Goal: Task Accomplishment & Management: Use online tool/utility

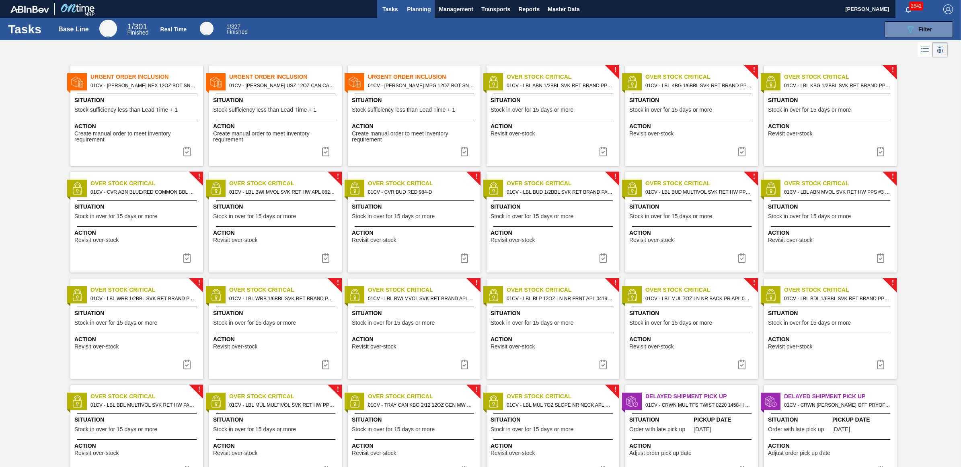
click at [425, 8] on span "Planning" at bounding box center [419, 9] width 24 height 10
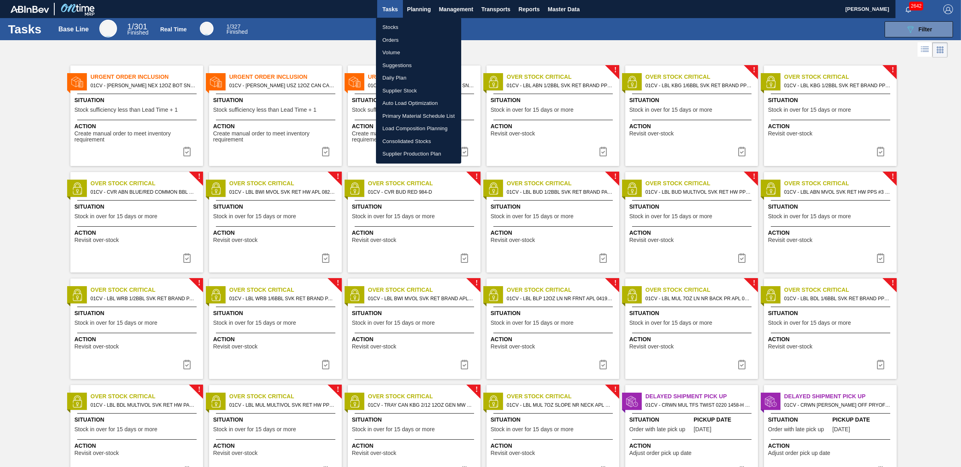
click at [405, 129] on li "Load Composition Planning" at bounding box center [418, 128] width 85 height 13
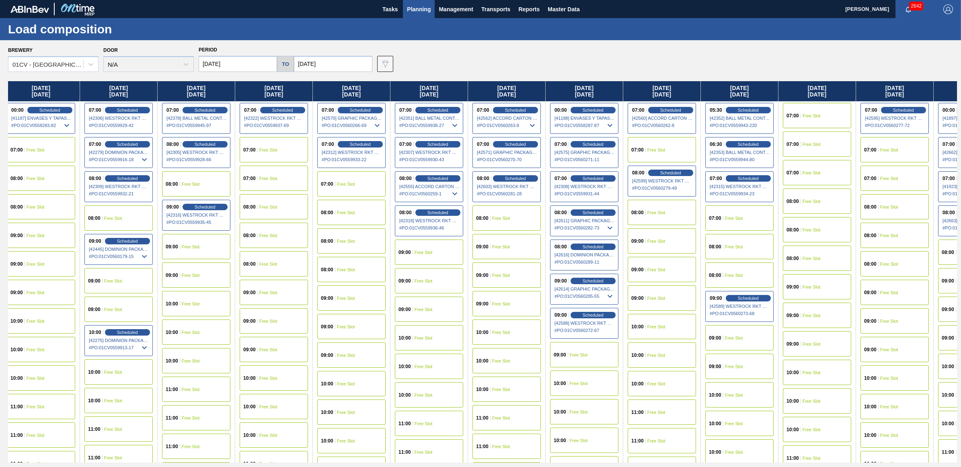
scroll to position [0, 179]
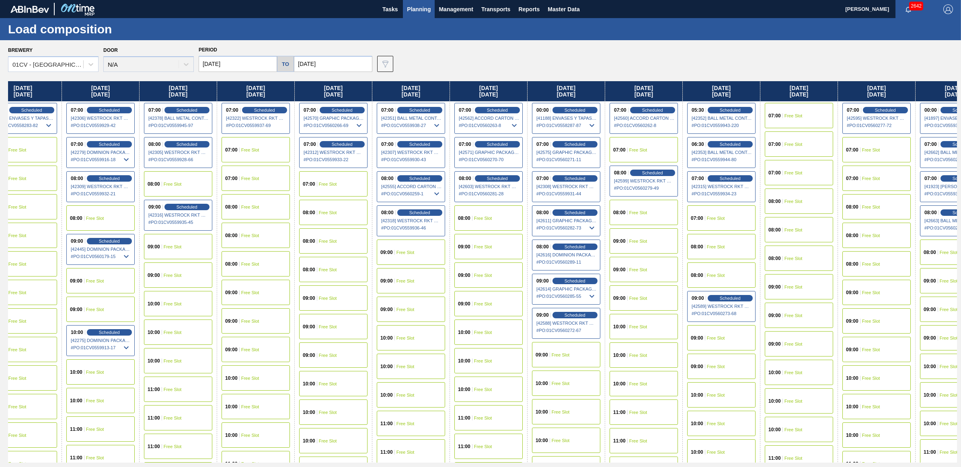
drag, startPoint x: 692, startPoint y: 93, endPoint x: 491, endPoint y: 92, distance: 201.4
click at [491, 92] on div "Monday 09/08/2025 08:00 Scheduled [42141] WESTROCK RKT COMPANY CORRUGATE - 0008…" at bounding box center [482, 271] width 949 height 381
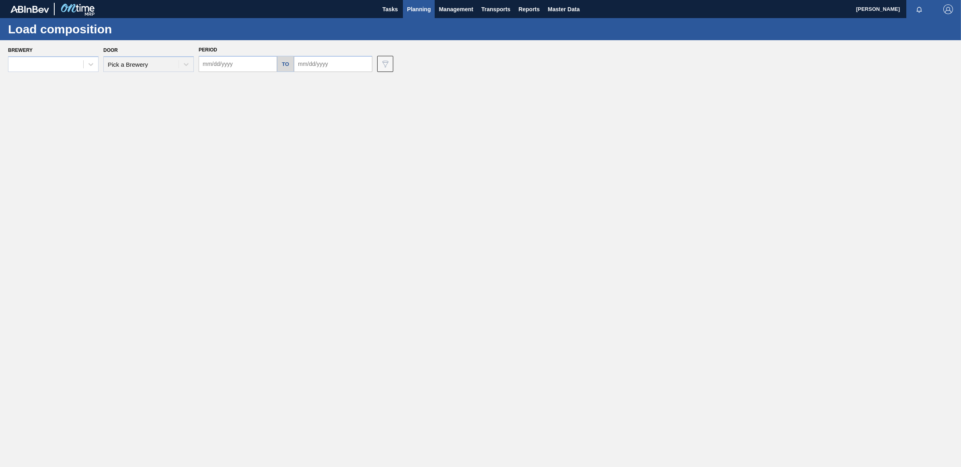
type input "09/08/2025"
type input "10/18/2025"
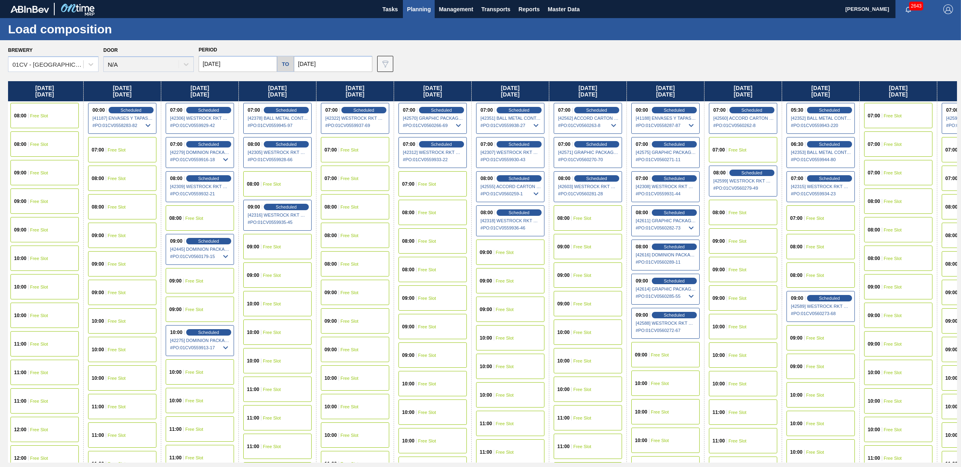
scroll to position [0, 105]
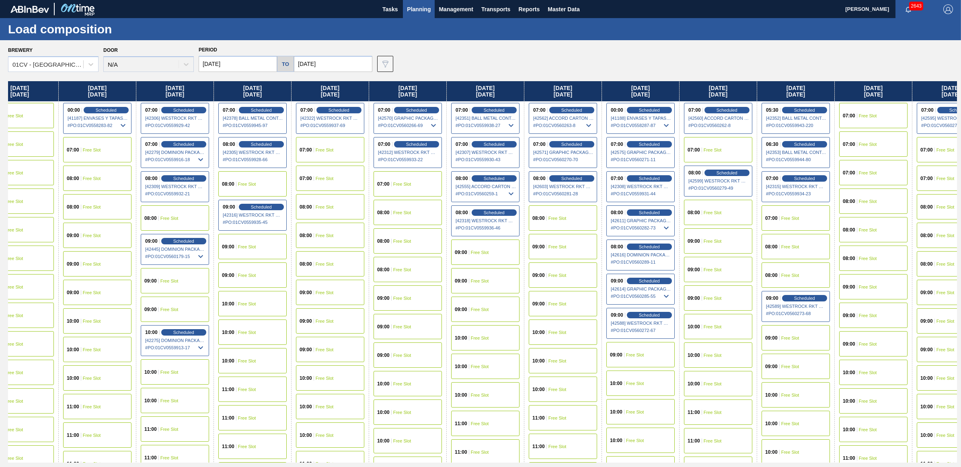
drag, startPoint x: 616, startPoint y: 90, endPoint x: 498, endPoint y: 102, distance: 117.9
click at [498, 102] on div "Monday 09/08/2025 08:00 Scheduled [42141] WESTROCK RKT COMPANY CORRUGATE - 0008…" at bounding box center [482, 271] width 949 height 381
click at [716, 145] on div "07:00 Free Slot" at bounding box center [718, 149] width 68 height 25
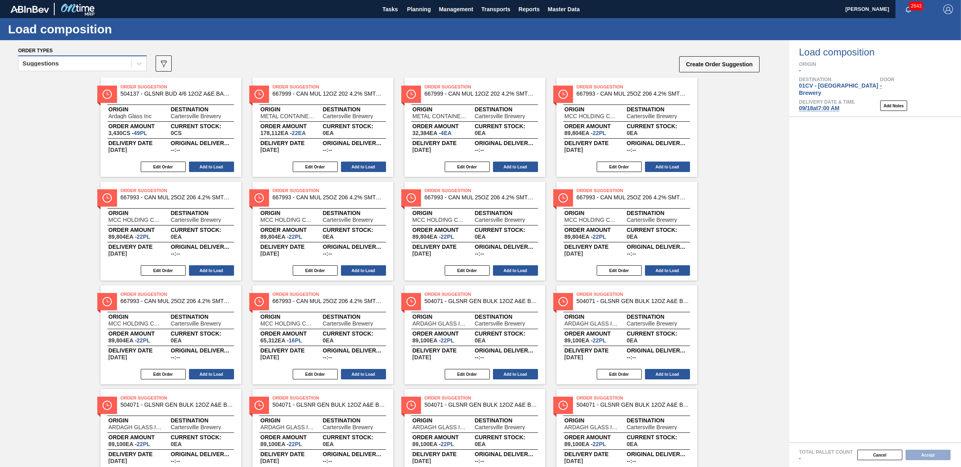
click at [80, 66] on div "Suggestions" at bounding box center [74, 64] width 113 height 12
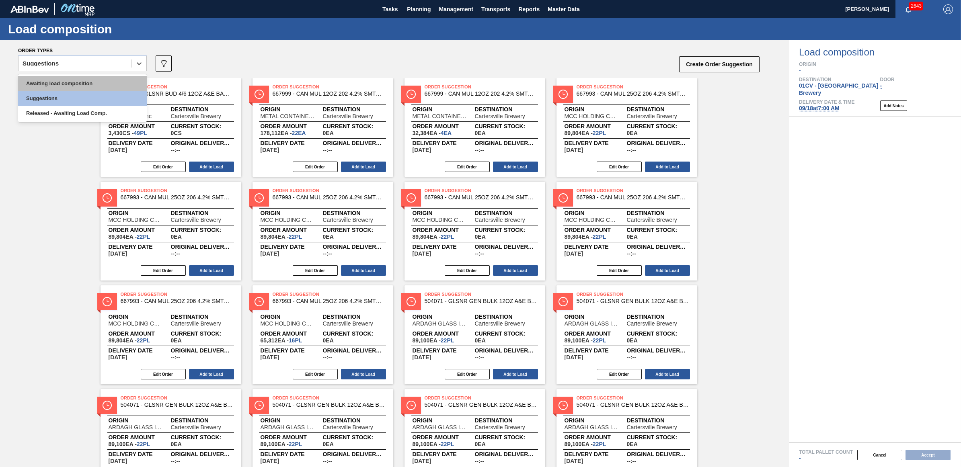
click at [88, 86] on div "Awaiting load composition" at bounding box center [82, 83] width 129 height 15
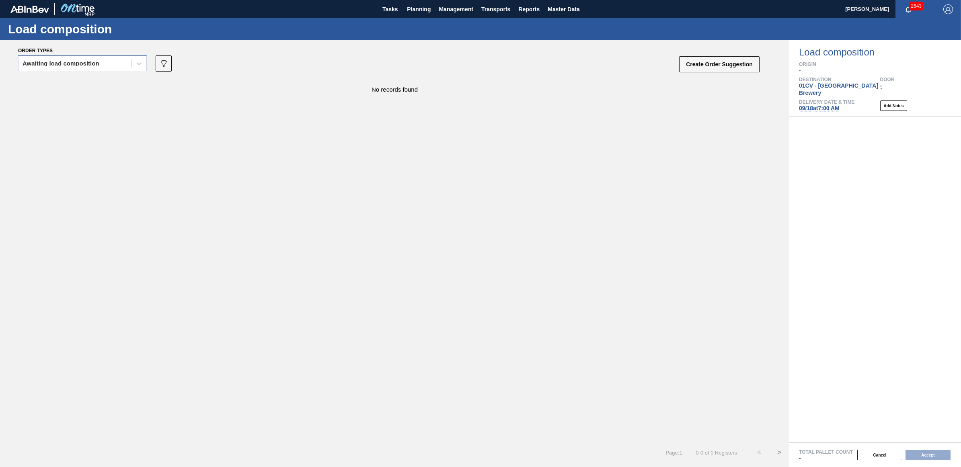
click at [60, 66] on div "Awaiting load composition" at bounding box center [61, 64] width 77 height 6
click at [285, 137] on div "No records found" at bounding box center [394, 260] width 789 height 365
click at [75, 66] on div "Awaiting load composition" at bounding box center [61, 64] width 77 height 6
click at [81, 87] on div "Awaiting load composition" at bounding box center [82, 83] width 129 height 15
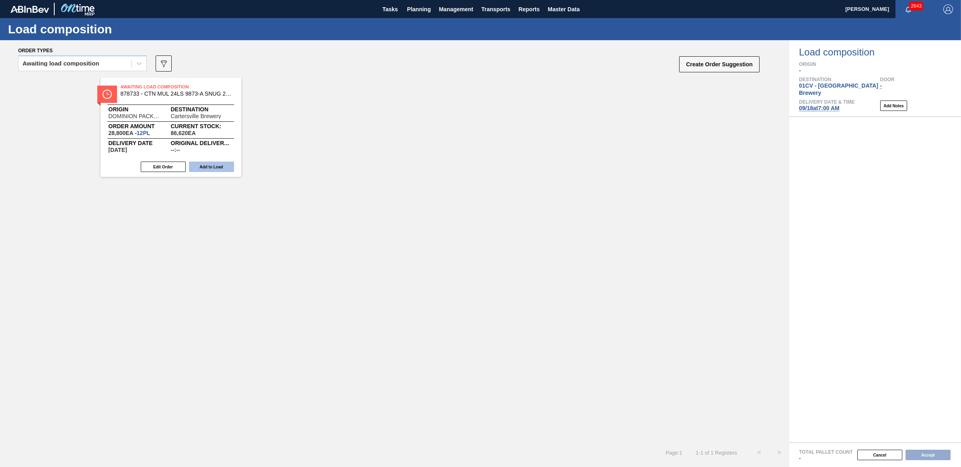
click at [222, 172] on button "Add to Load" at bounding box center [211, 167] width 45 height 10
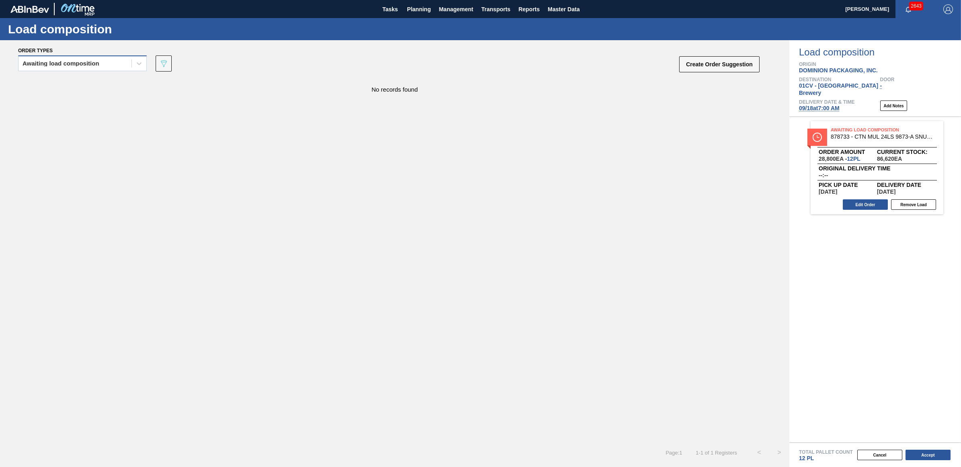
drag, startPoint x: 40, startPoint y: 58, endPoint x: 40, endPoint y: 65, distance: 6.8
click at [40, 58] on div "Awaiting load composition" at bounding box center [74, 64] width 113 height 12
click at [43, 84] on div "Awaiting load composition" at bounding box center [82, 83] width 129 height 15
click at [86, 65] on div "Awaiting load composition" at bounding box center [61, 64] width 77 height 6
click at [85, 82] on div "Awaiting load composition" at bounding box center [82, 83] width 129 height 15
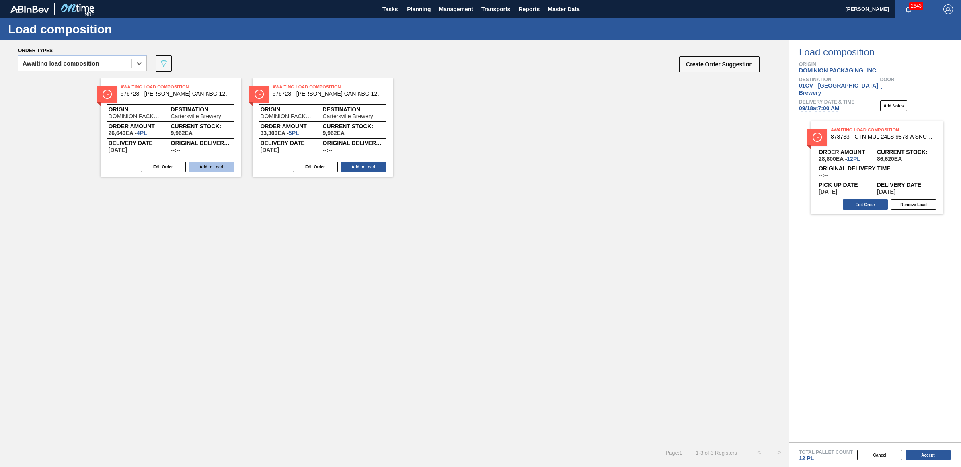
click at [204, 166] on button "Add to Load" at bounding box center [211, 167] width 45 height 10
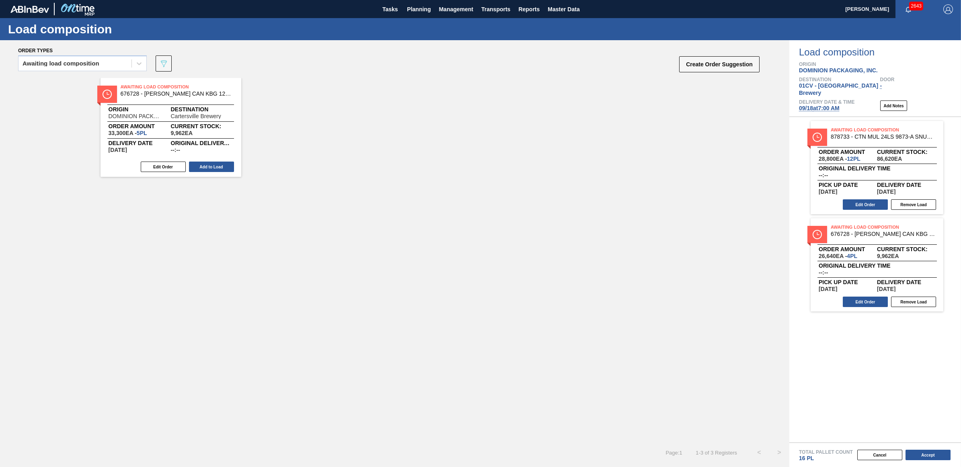
click at [204, 166] on button "Add to Load" at bounding box center [211, 167] width 45 height 10
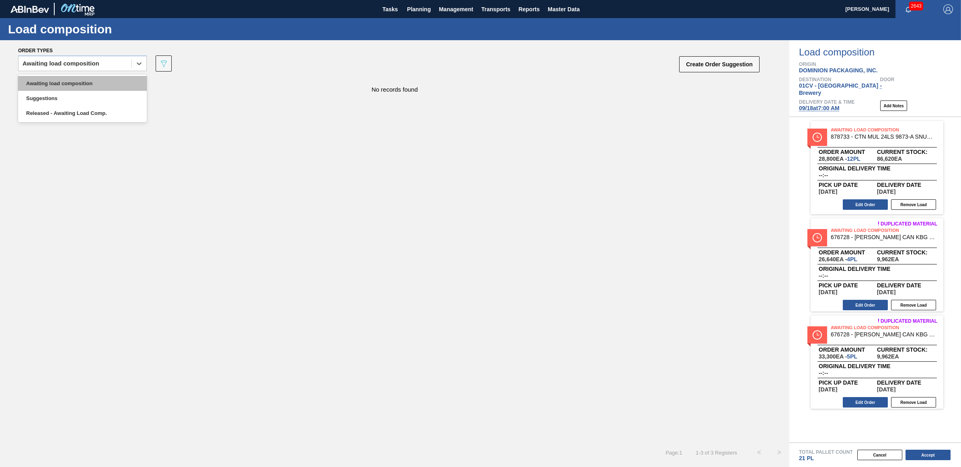
drag, startPoint x: 50, startPoint y: 64, endPoint x: 51, endPoint y: 76, distance: 12.1
click at [50, 64] on div "Awaiting load composition" at bounding box center [61, 64] width 77 height 6
click at [51, 81] on div "Awaiting load composition" at bounding box center [82, 83] width 129 height 15
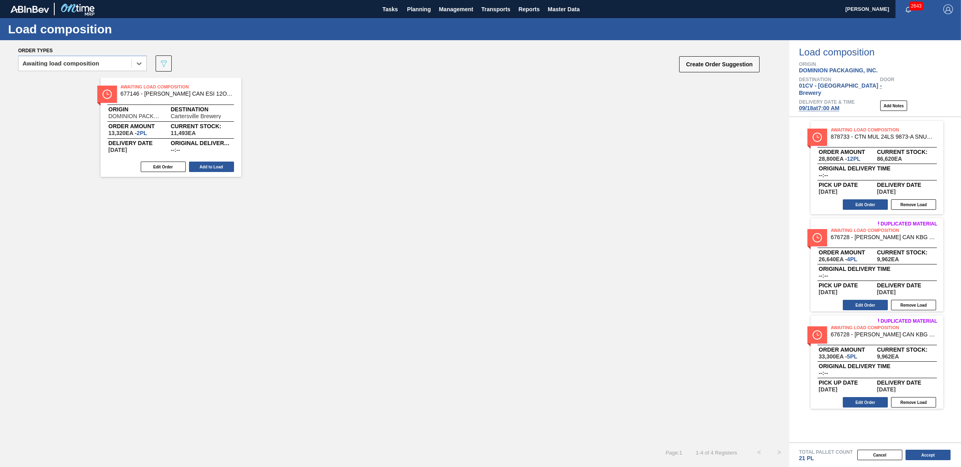
click at [215, 168] on button "Add to Load" at bounding box center [211, 167] width 45 height 10
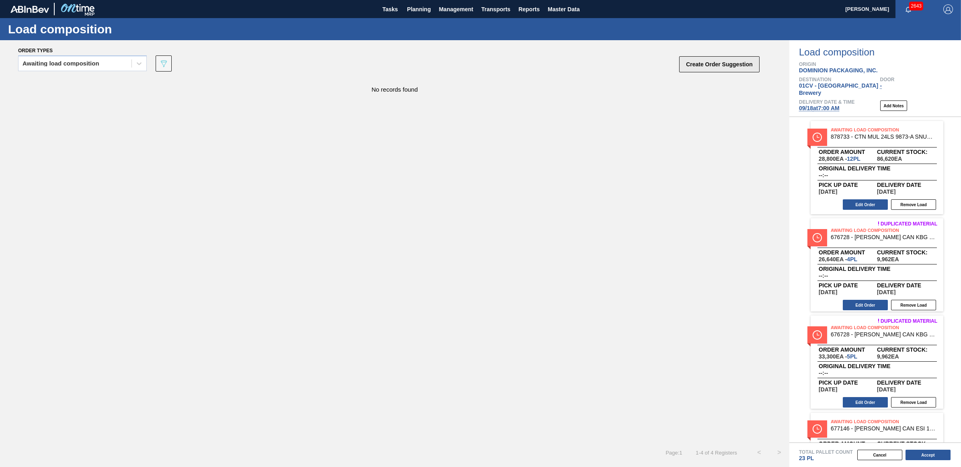
click at [730, 62] on button "Create Order Suggestion" at bounding box center [719, 64] width 80 height 16
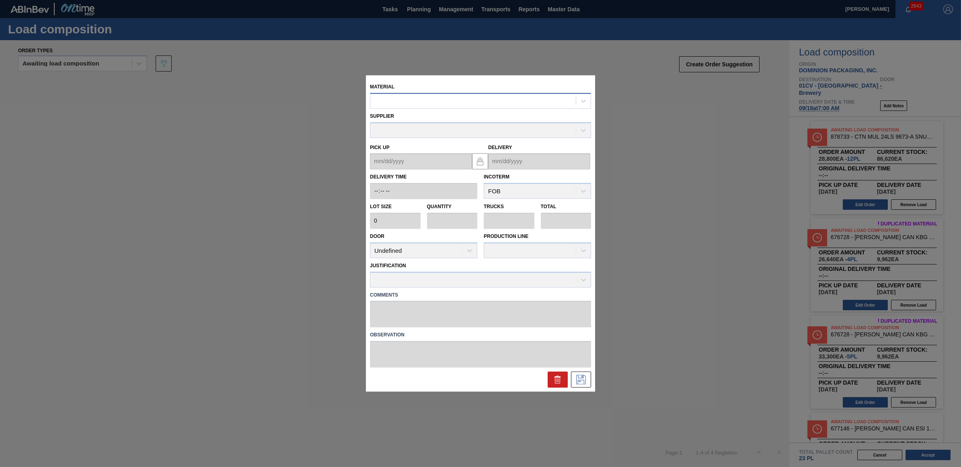
click at [443, 101] on div at bounding box center [472, 101] width 205 height 12
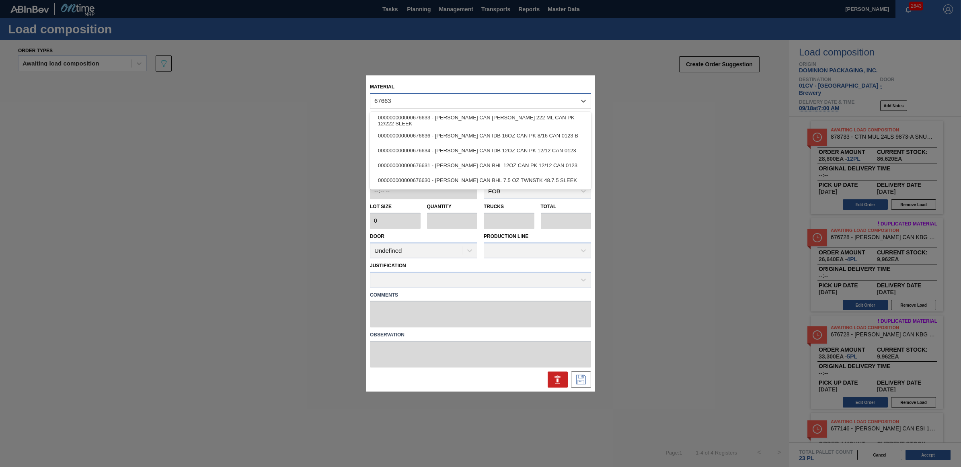
type input "676634"
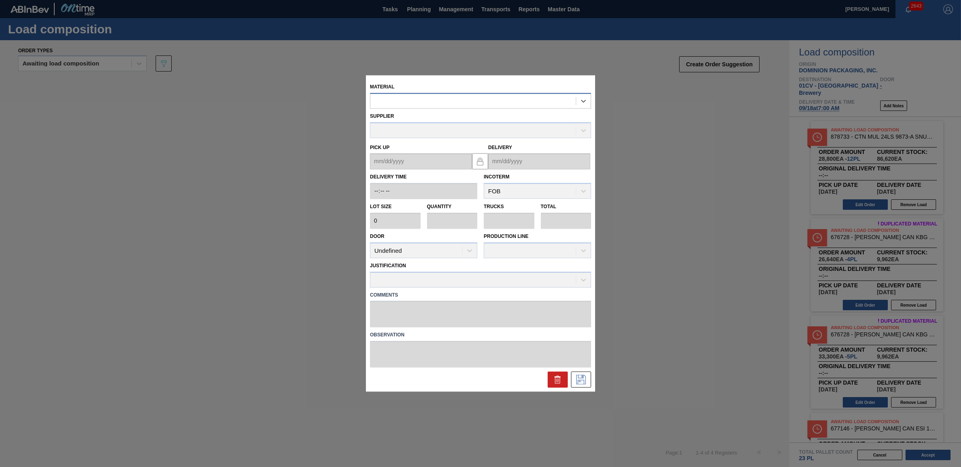
type input "6,660"
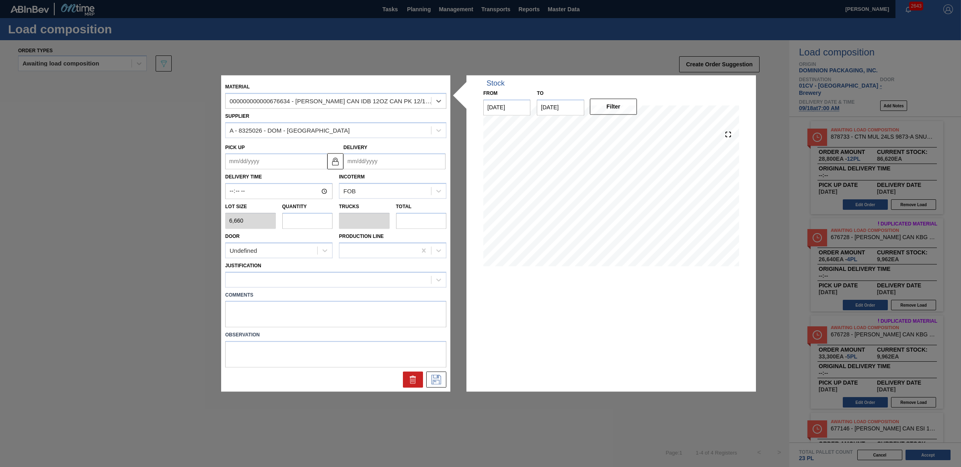
click at [304, 222] on input "text" at bounding box center [307, 221] width 51 height 16
type input "2"
type input "0.08"
type input "13,320"
type input "2"
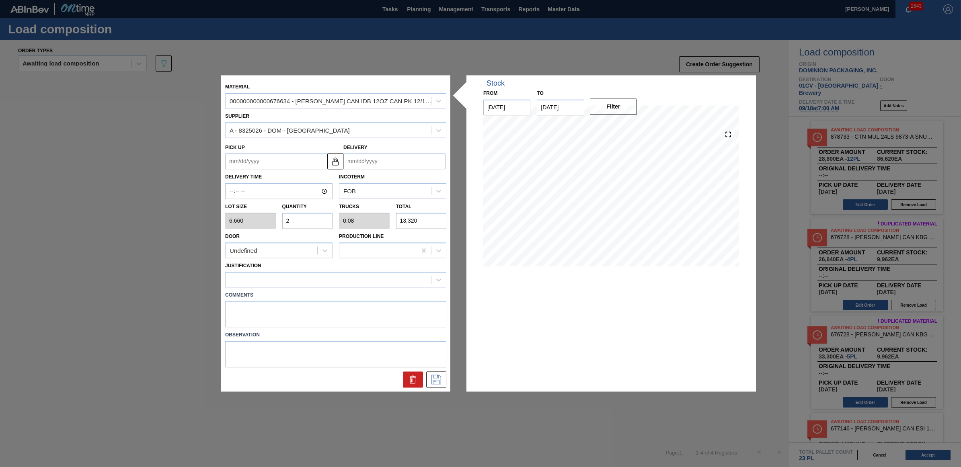
click at [373, 161] on input "Delivery" at bounding box center [394, 162] width 102 height 16
click at [407, 233] on div "18" at bounding box center [405, 232] width 11 height 11
type up "[DATE]"
type input "[DATE]"
click at [354, 276] on div at bounding box center [335, 280] width 221 height 16
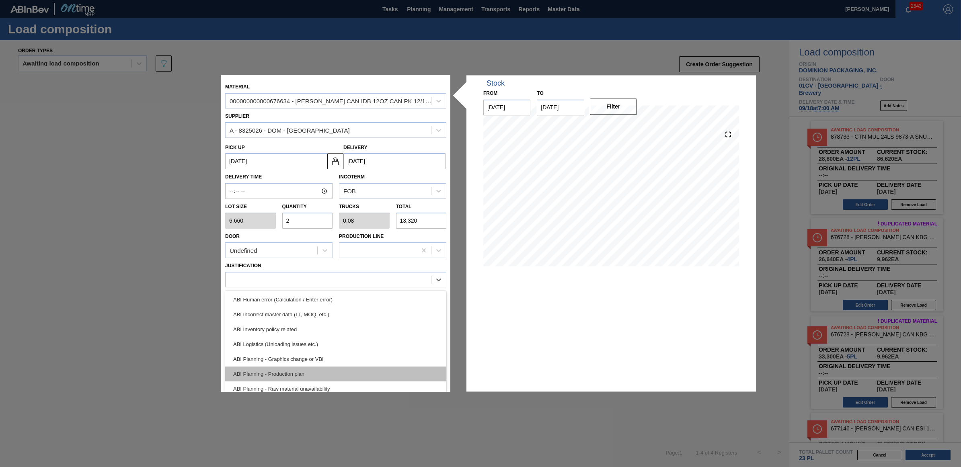
scroll to position [50, 0]
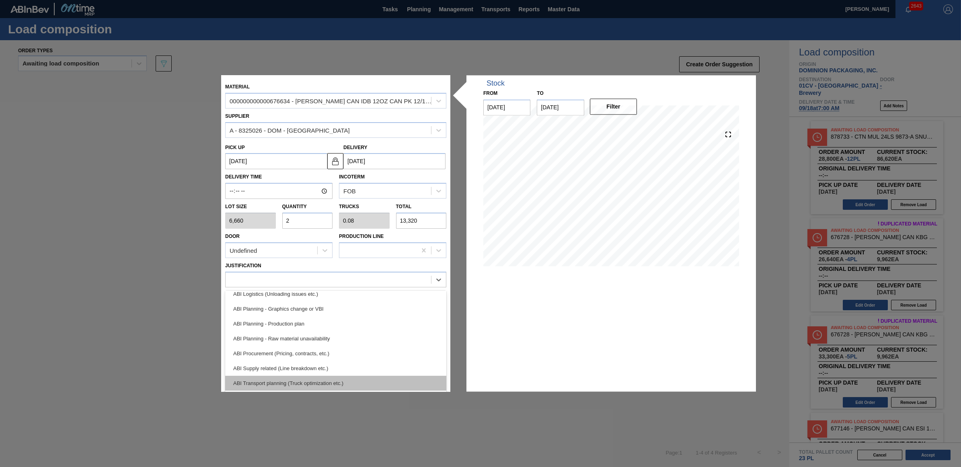
click at [340, 382] on div "ABI Transport planning (Truck optimization etc.)" at bounding box center [335, 383] width 221 height 15
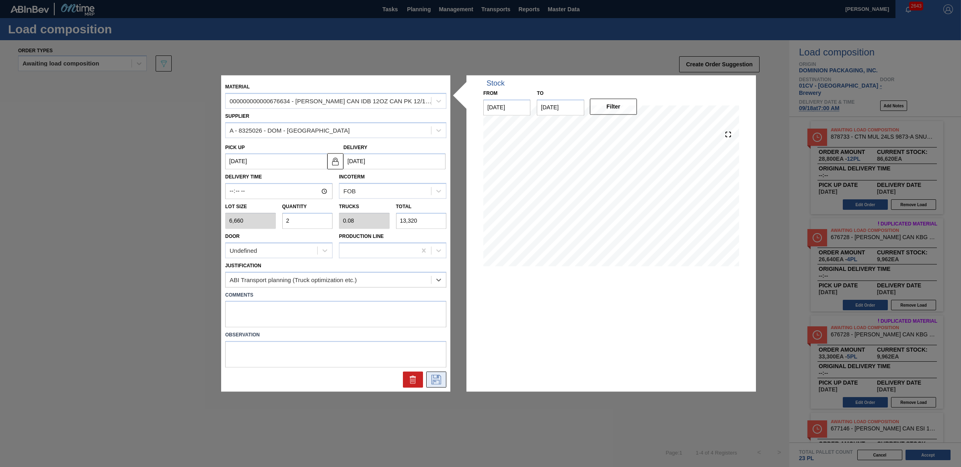
click at [435, 381] on icon at bounding box center [436, 380] width 13 height 10
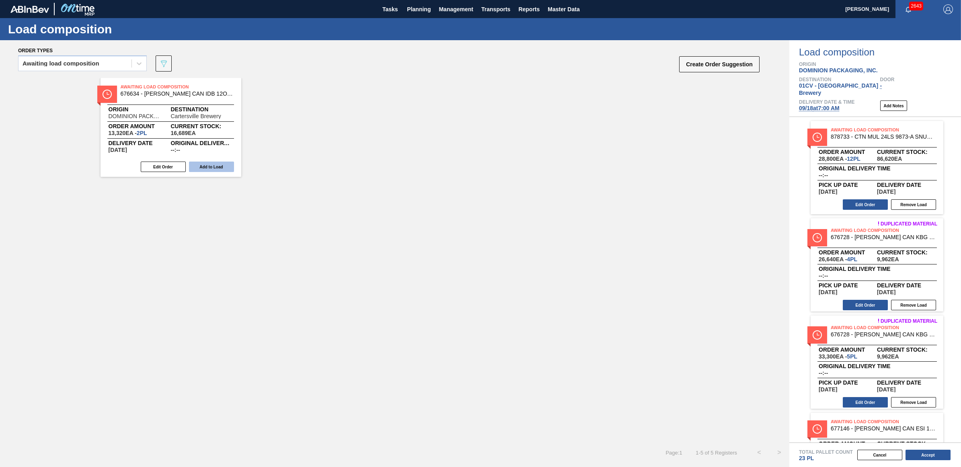
click at [203, 165] on button "Add to Load" at bounding box center [211, 167] width 45 height 10
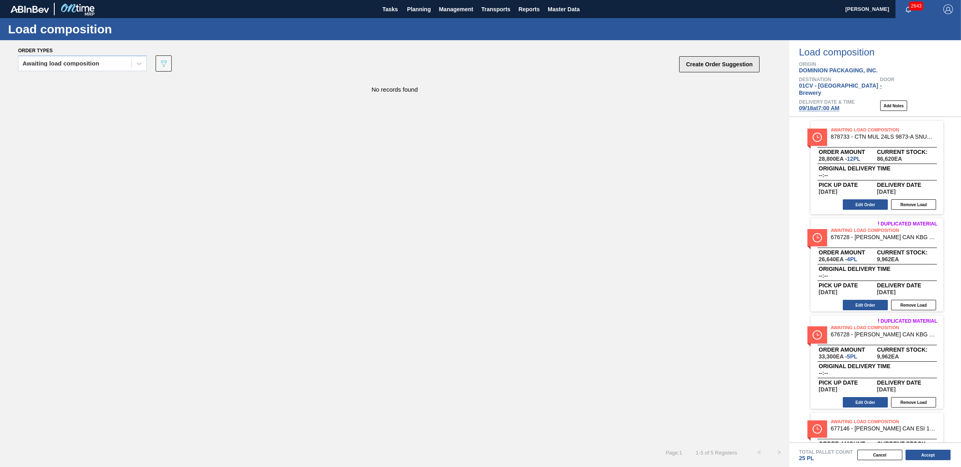
click at [696, 69] on button "Create Order Suggestion" at bounding box center [719, 64] width 80 height 16
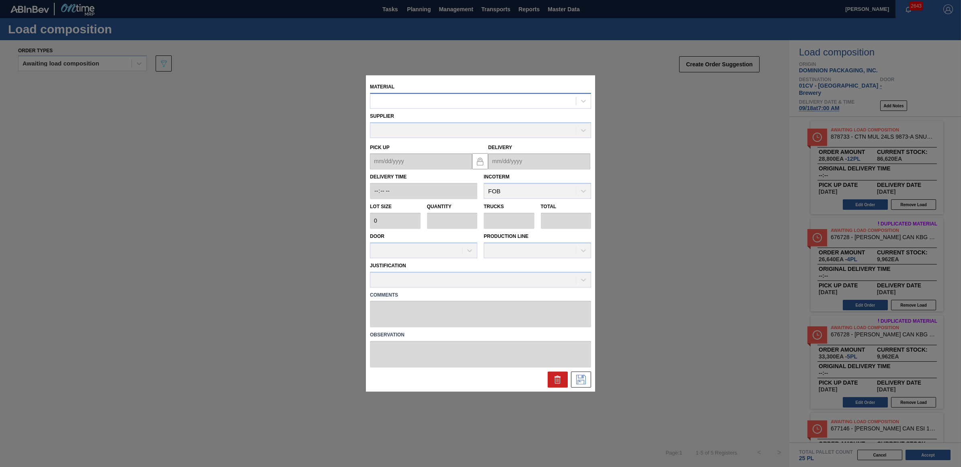
click at [511, 101] on div at bounding box center [472, 101] width 205 height 12
click at [487, 101] on div at bounding box center [472, 101] width 205 height 12
type input "677483"
click at [561, 372] on button at bounding box center [558, 380] width 20 height 16
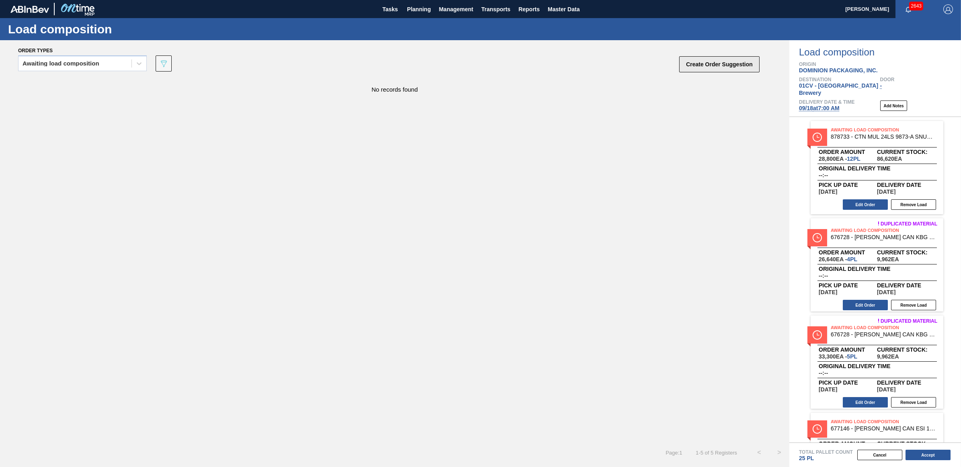
click at [697, 69] on button "Create Order Suggestion" at bounding box center [719, 64] width 80 height 16
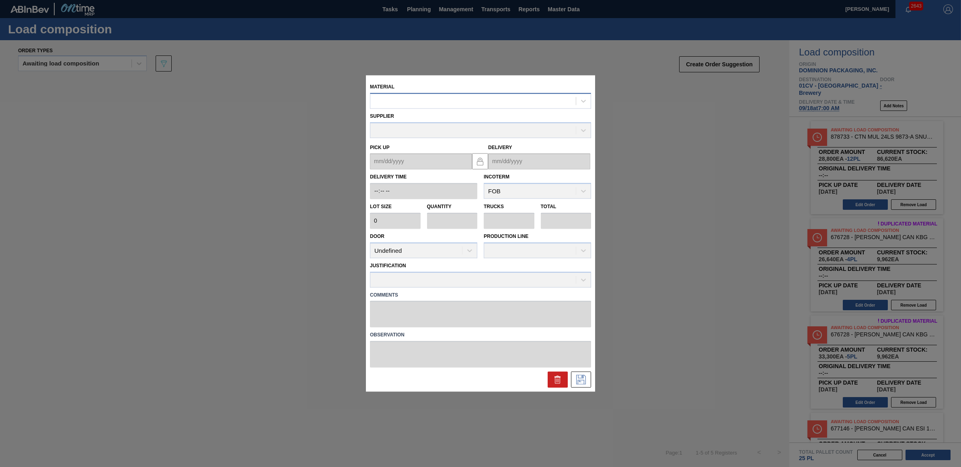
click at [529, 97] on div at bounding box center [472, 101] width 205 height 12
click at [484, 100] on div at bounding box center [472, 101] width 205 height 12
type input "677483"
type input "6,660"
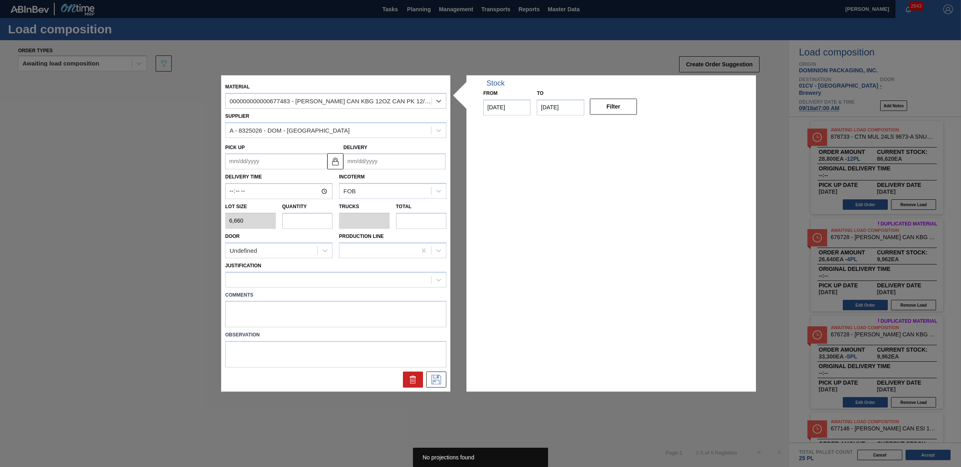
click at [298, 222] on input "text" at bounding box center [307, 221] width 51 height 16
type input "1"
type input "0.038"
type input "6,660"
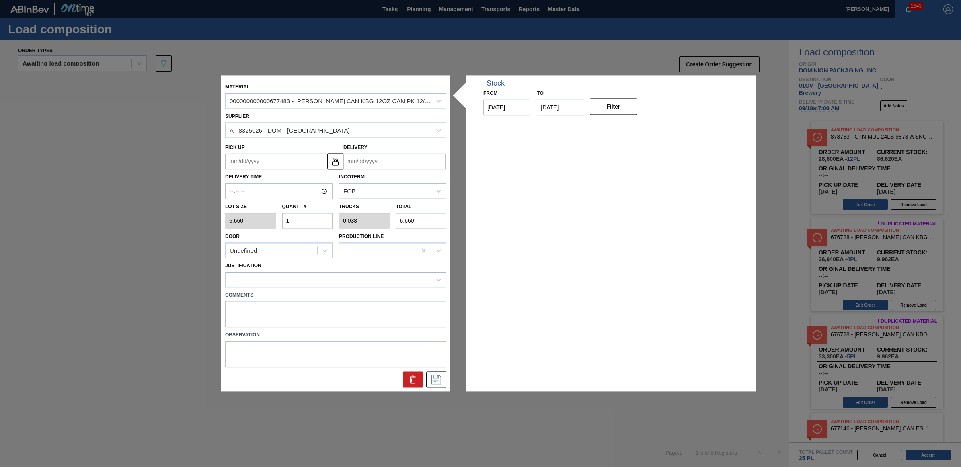
type input "1"
drag, startPoint x: 292, startPoint y: 275, endPoint x: 298, endPoint y: 280, distance: 7.7
click at [293, 275] on div at bounding box center [328, 280] width 205 height 12
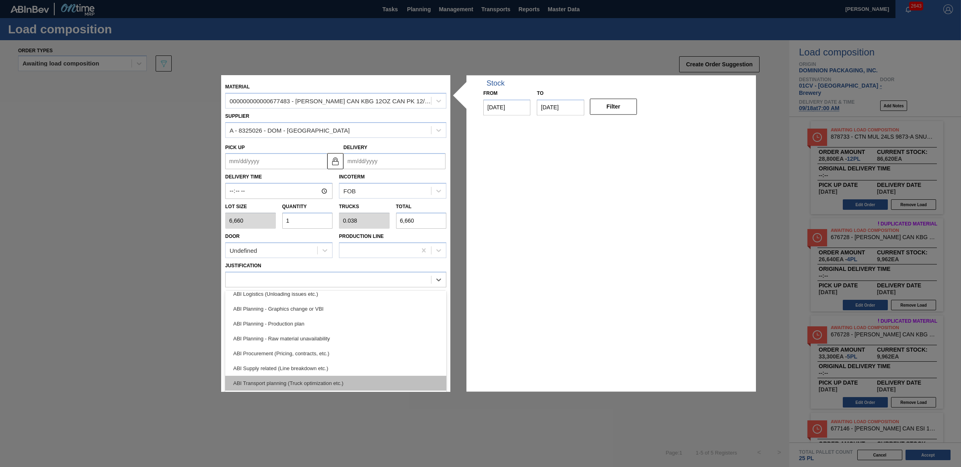
click at [311, 384] on div "ABI Transport planning (Truck optimization etc.)" at bounding box center [335, 383] width 221 height 15
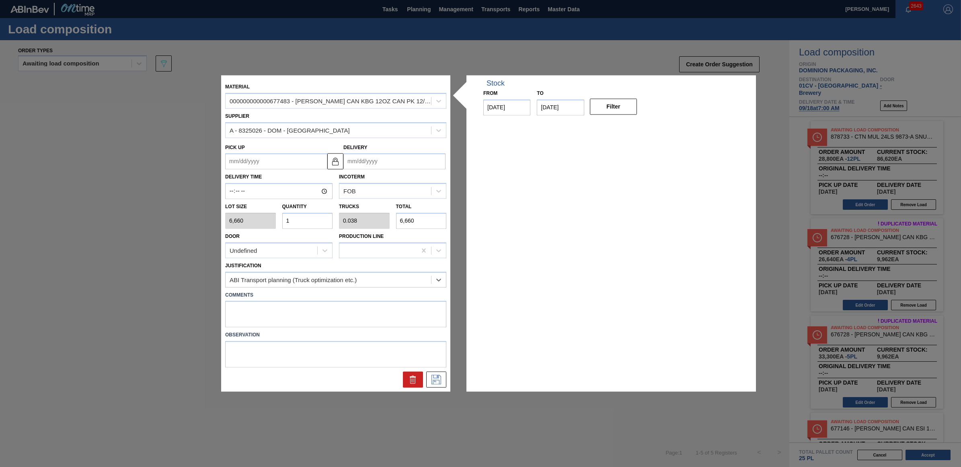
click at [370, 159] on input "Delivery" at bounding box center [394, 162] width 102 height 16
click at [403, 233] on div "18" at bounding box center [405, 232] width 11 height 11
type up "09/15/2025"
type input "[DATE]"
click at [439, 382] on icon at bounding box center [436, 380] width 10 height 10
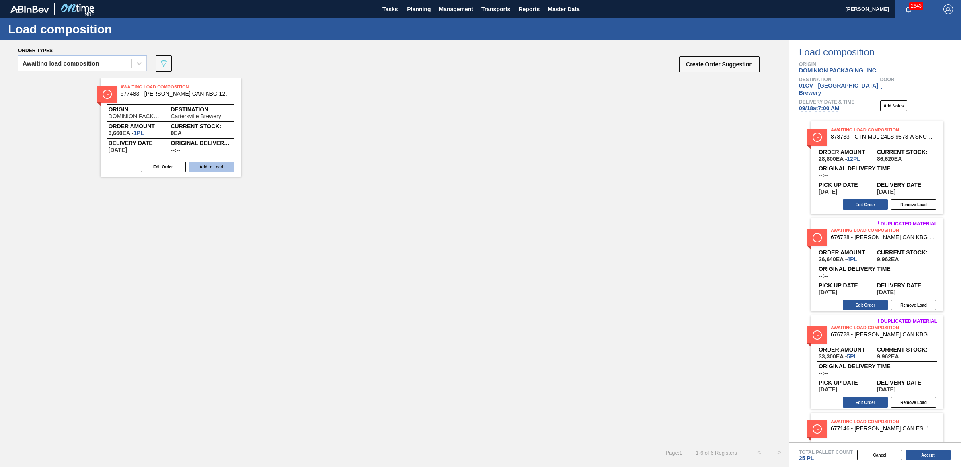
click at [209, 165] on button "Add to Load" at bounding box center [211, 167] width 45 height 10
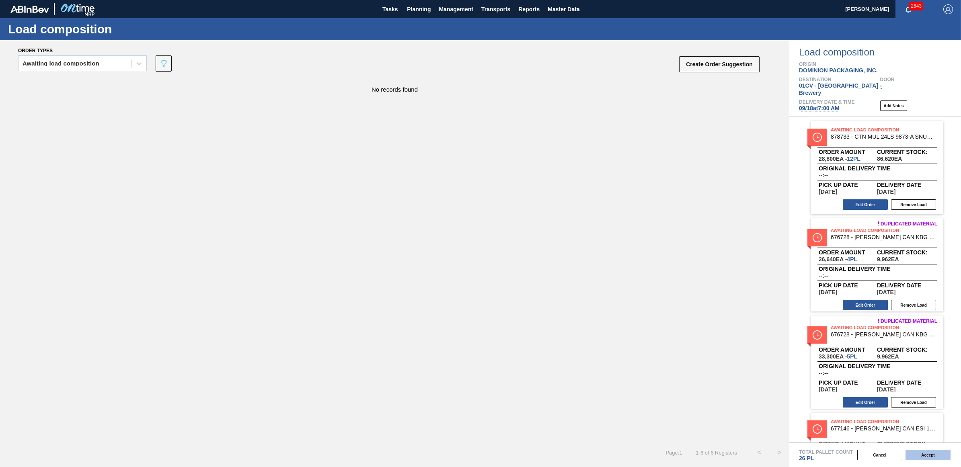
click at [917, 456] on button "Accept" at bounding box center [927, 455] width 45 height 10
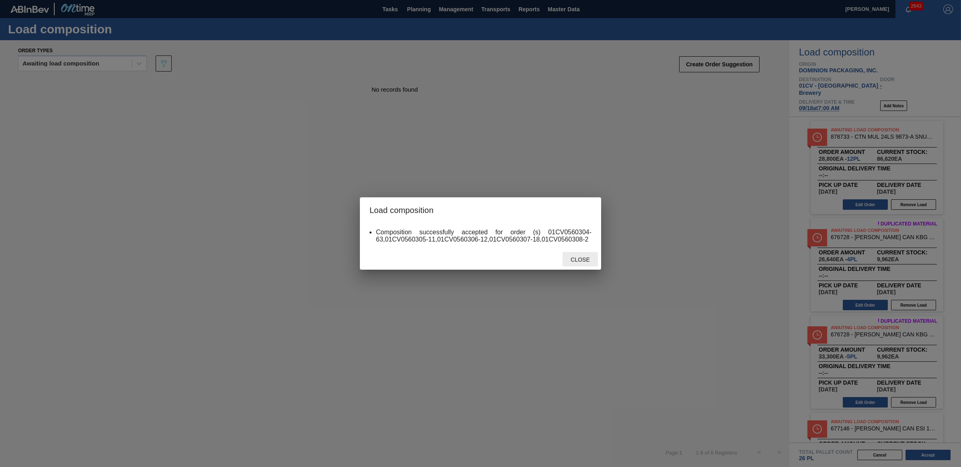
click at [588, 256] on div "Close" at bounding box center [579, 259] width 35 height 15
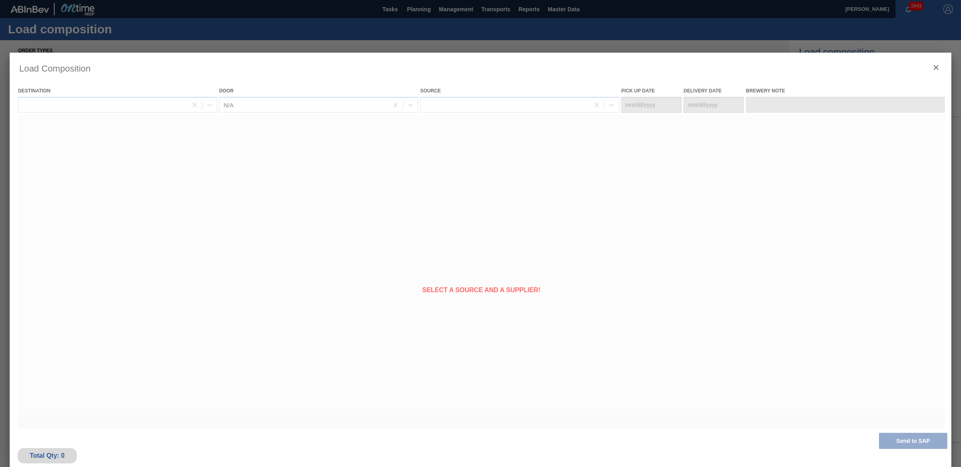
type Date "[DATE]"
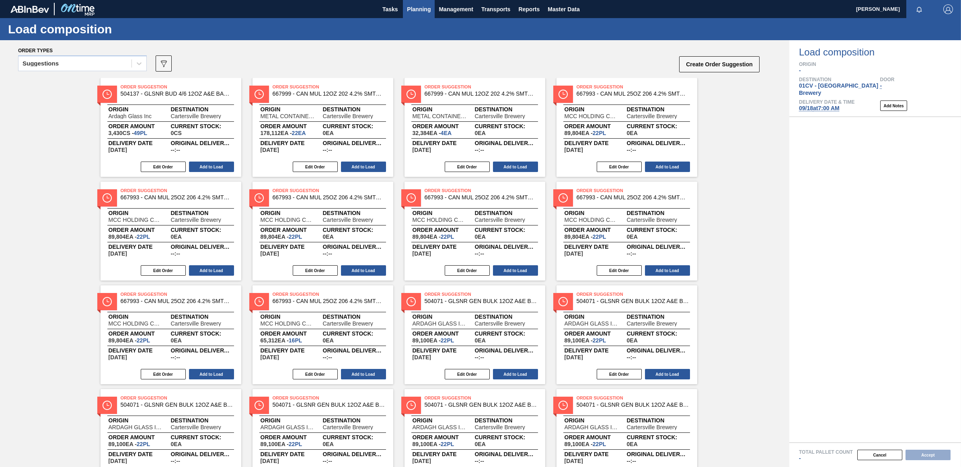
click at [414, 13] on span "Planning" at bounding box center [419, 9] width 24 height 10
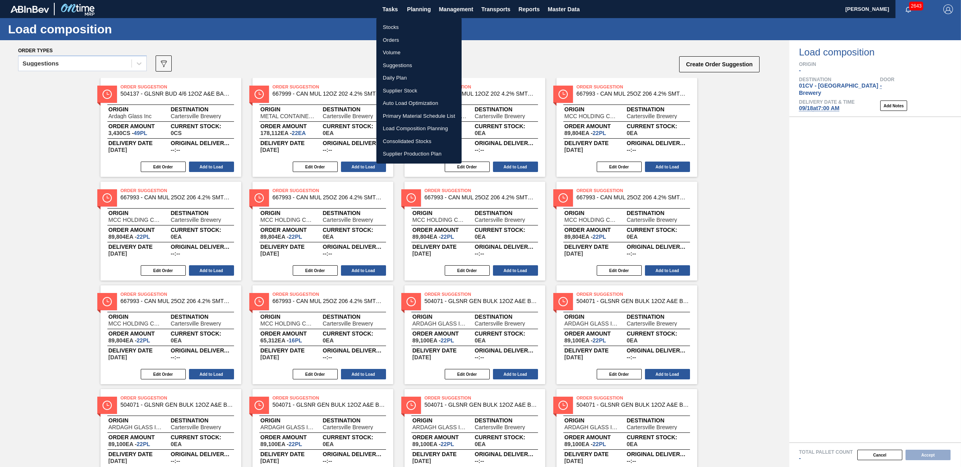
click at [402, 29] on li "Stocks" at bounding box center [418, 27] width 85 height 13
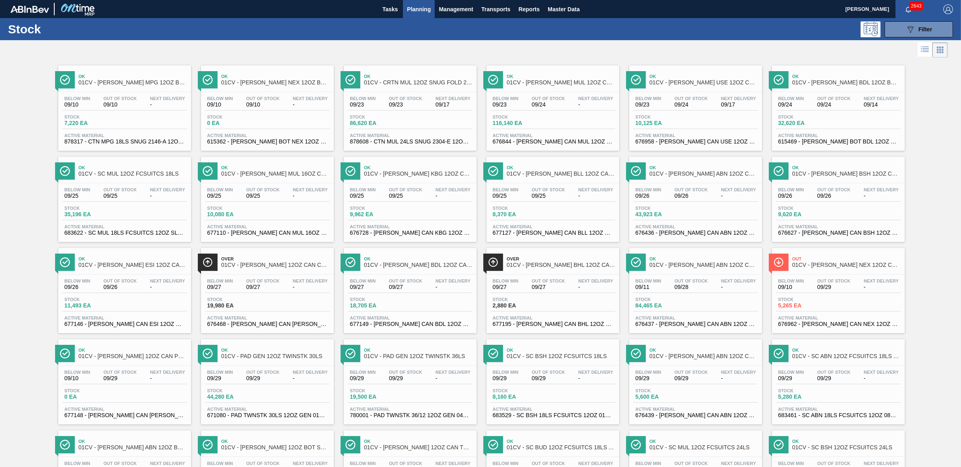
click at [682, 58] on div at bounding box center [474, 49] width 948 height 19
drag, startPoint x: 395, startPoint y: 103, endPoint x: 54, endPoint y: 164, distance: 345.9
click at [395, 103] on span "09/23" at bounding box center [405, 105] width 33 height 6
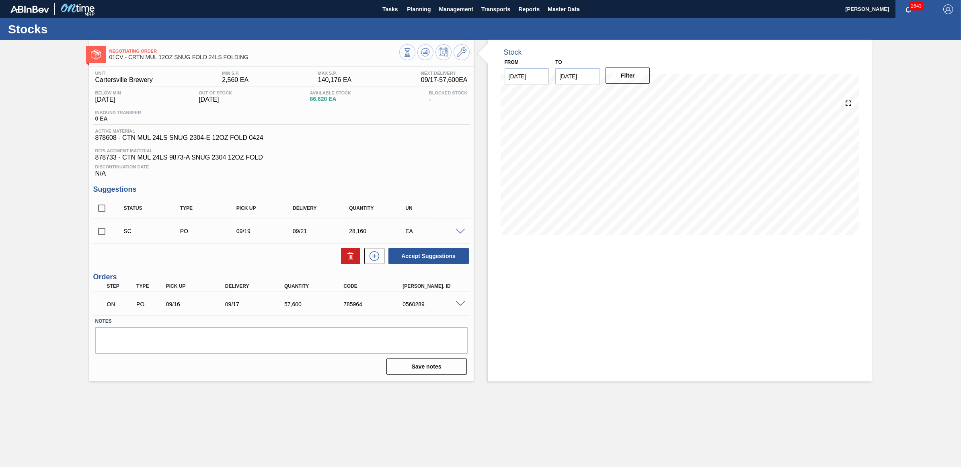
click at [462, 232] on span at bounding box center [460, 232] width 10 height 6
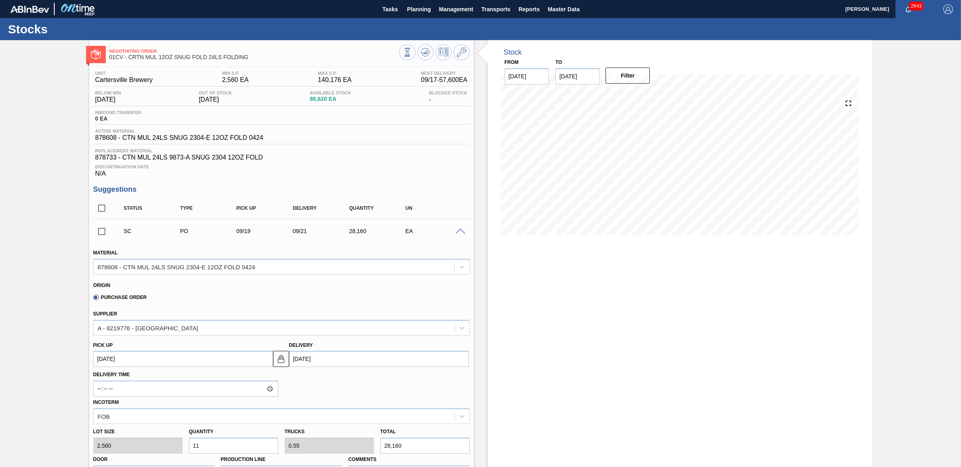
scroll to position [101, 0]
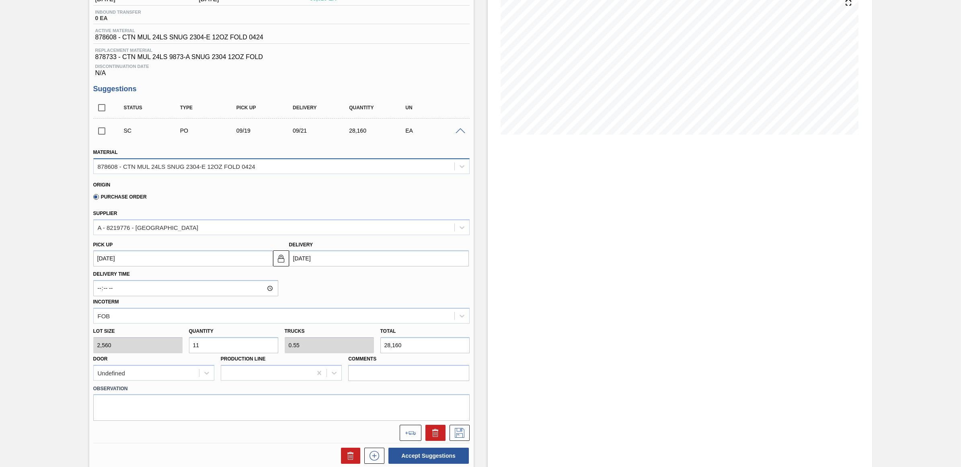
click at [199, 166] on div "878608 - CTN MUL 24LS SNUG 2304-E 12OZ FOLD 0424" at bounding box center [177, 166] width 158 height 7
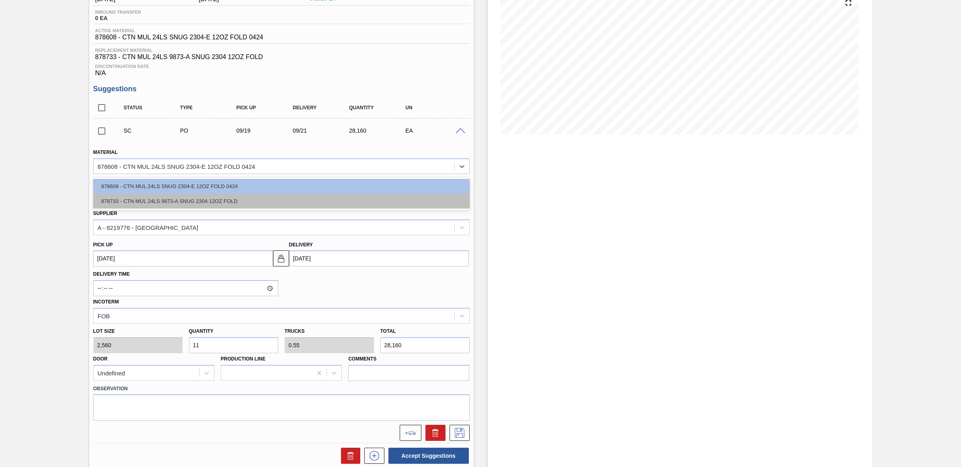
click at [176, 197] on div "878733 - CTN MUL 24LS 9873-A SNUG 2304 12OZ FOLD" at bounding box center [281, 201] width 376 height 15
type input "[DATE]"
type input "2,400"
type input "11.733"
type input "0.489"
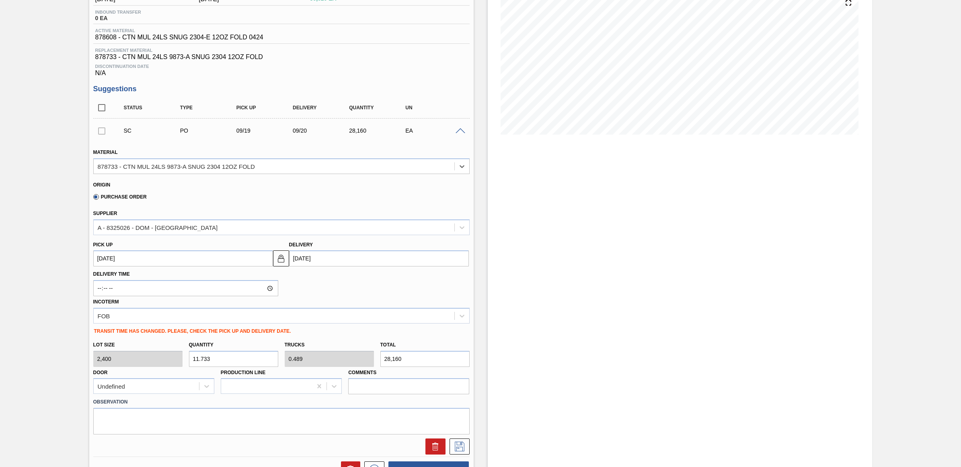
click at [234, 358] on input "11.733" at bounding box center [233, 359] width 89 height 16
drag, startPoint x: 238, startPoint y: 361, endPoint x: 191, endPoint y: 360, distance: 46.6
click at [191, 360] on input "11.733" at bounding box center [233, 359] width 89 height 16
type input "1"
type input "0.042"
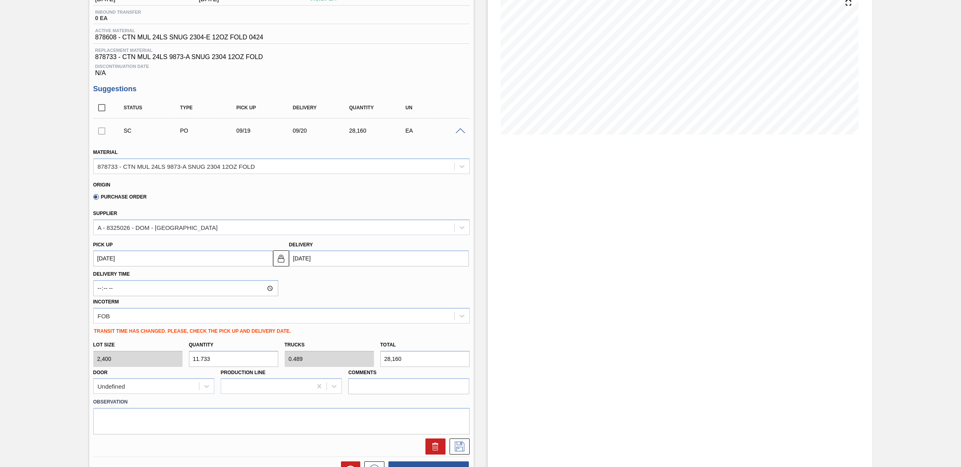
type input "2,400"
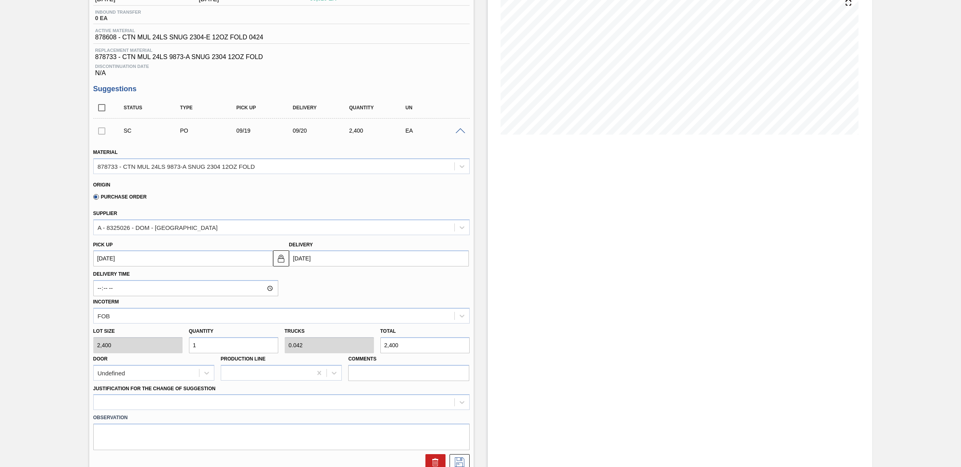
type input "12"
type input "0.5"
type input "28,800"
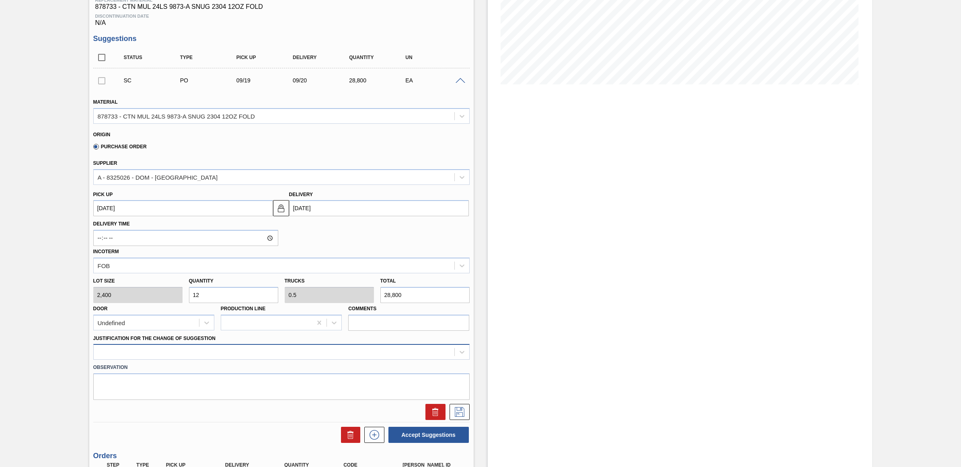
type input "12"
click at [182, 355] on div at bounding box center [281, 352] width 376 height 16
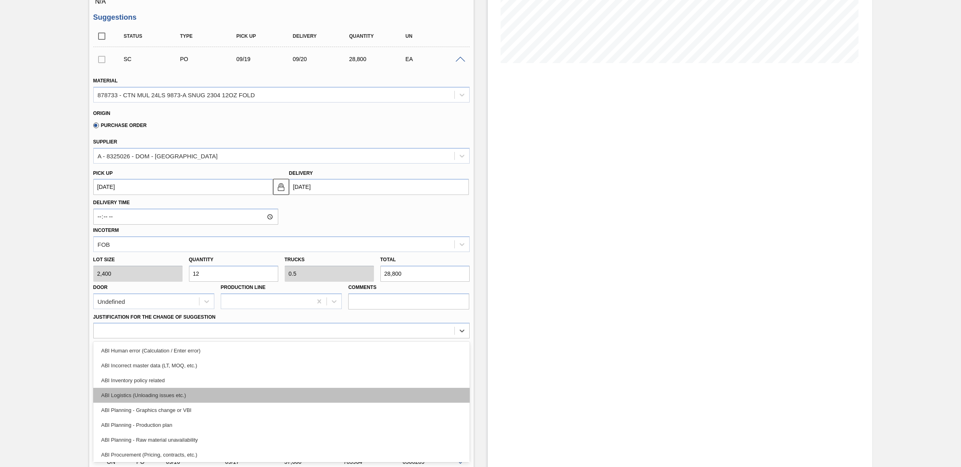
scroll to position [50, 0]
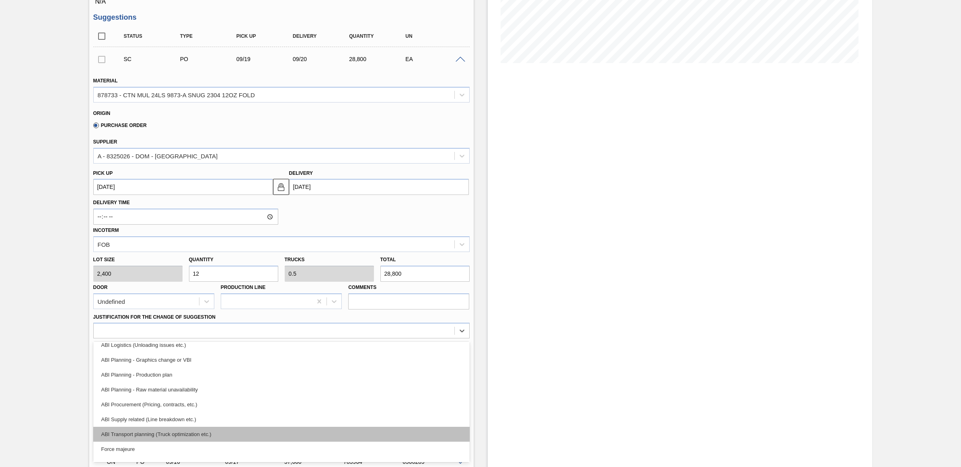
click at [191, 437] on div "ABI Transport planning (Truck optimization etc.)" at bounding box center [281, 434] width 376 height 15
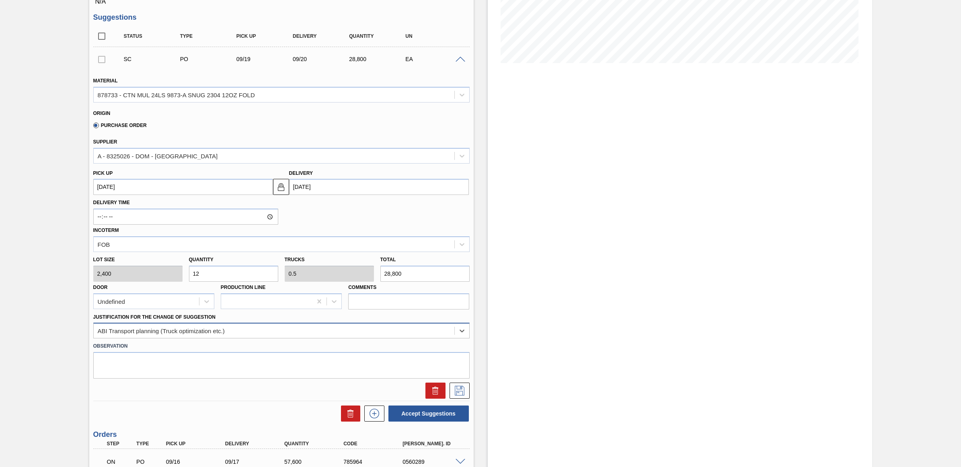
click at [434, 338] on div "ABI Transport planning (Truck optimization etc.)" at bounding box center [281, 331] width 376 height 16
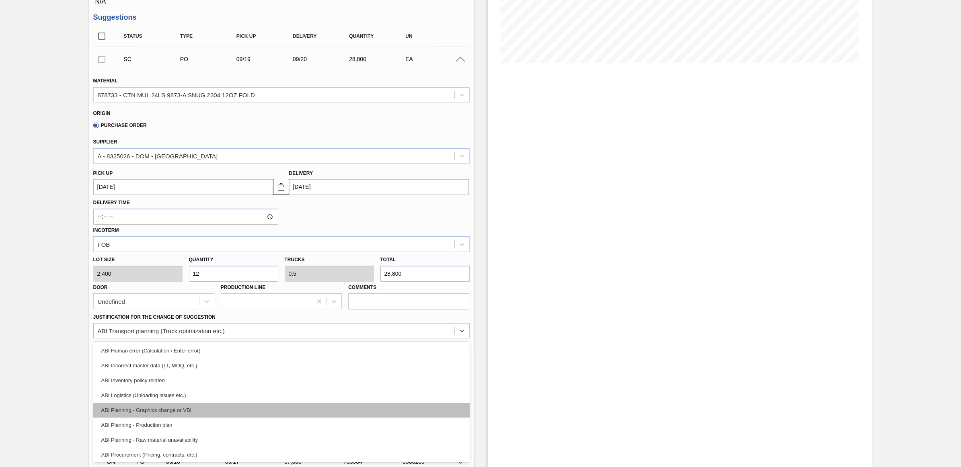
click at [385, 406] on div "ABI Planning - Graphics change or VBI" at bounding box center [281, 410] width 376 height 15
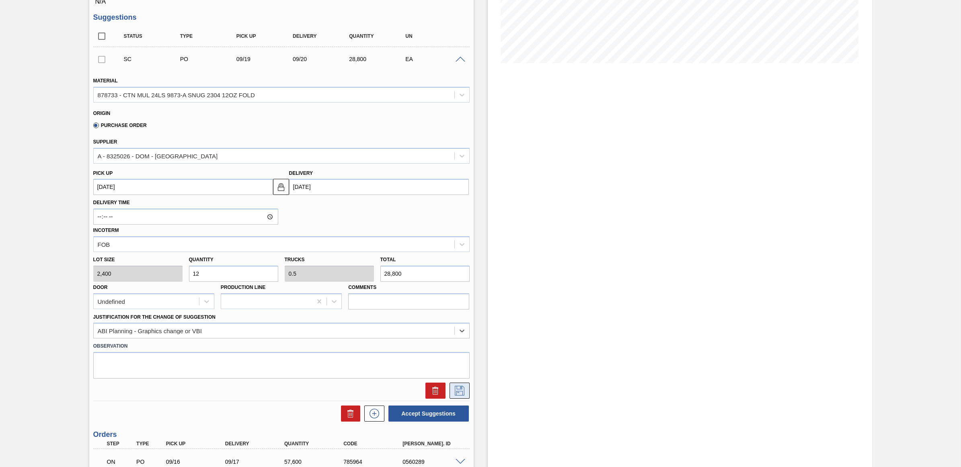
click at [463, 391] on icon at bounding box center [460, 391] width 10 height 10
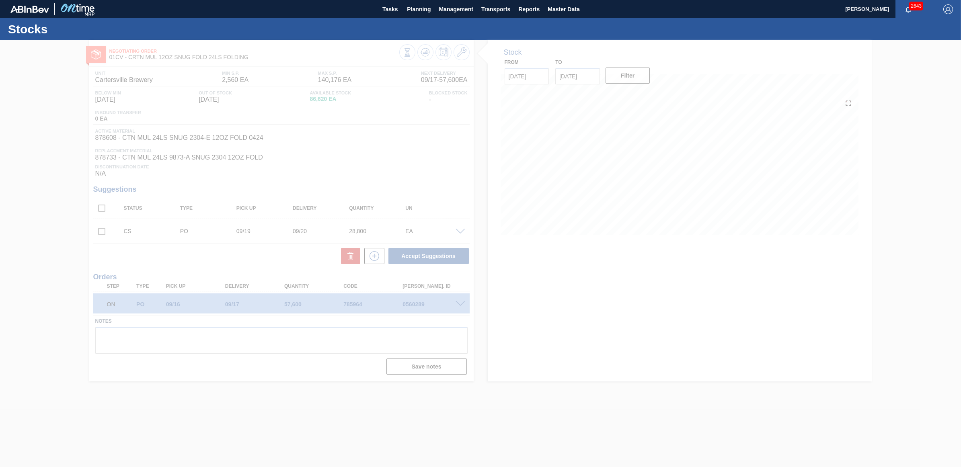
scroll to position [0, 0]
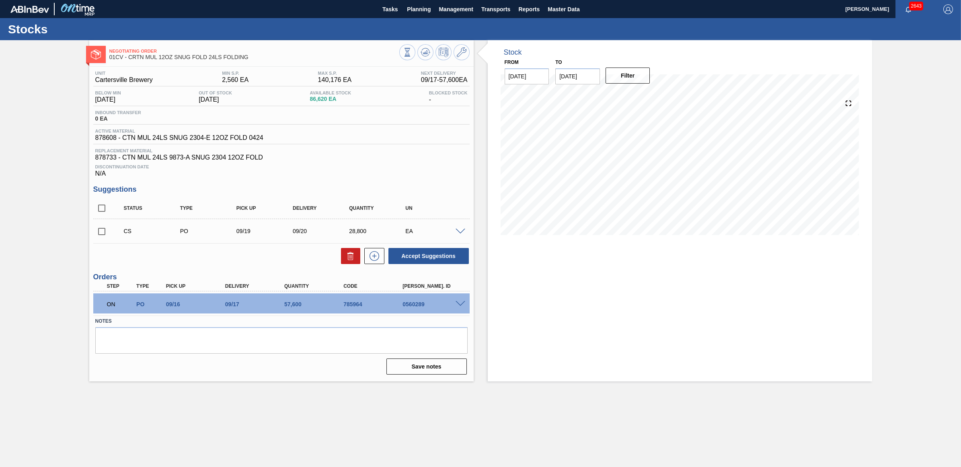
click at [100, 235] on input "checkbox" at bounding box center [101, 231] width 17 height 17
click at [417, 257] on button "Accept Suggestions" at bounding box center [428, 256] width 80 height 16
checkbox input "false"
click at [432, 5] on button "Planning" at bounding box center [419, 9] width 32 height 18
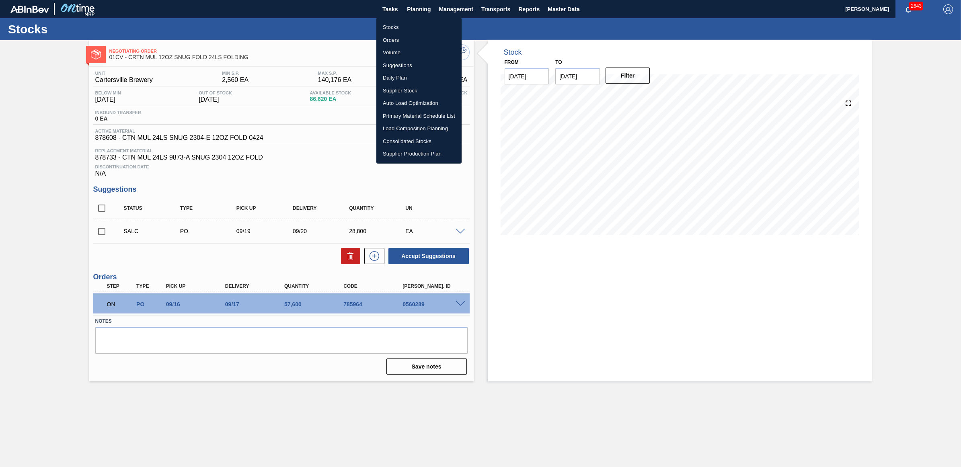
click at [411, 26] on li "Stocks" at bounding box center [418, 27] width 85 height 13
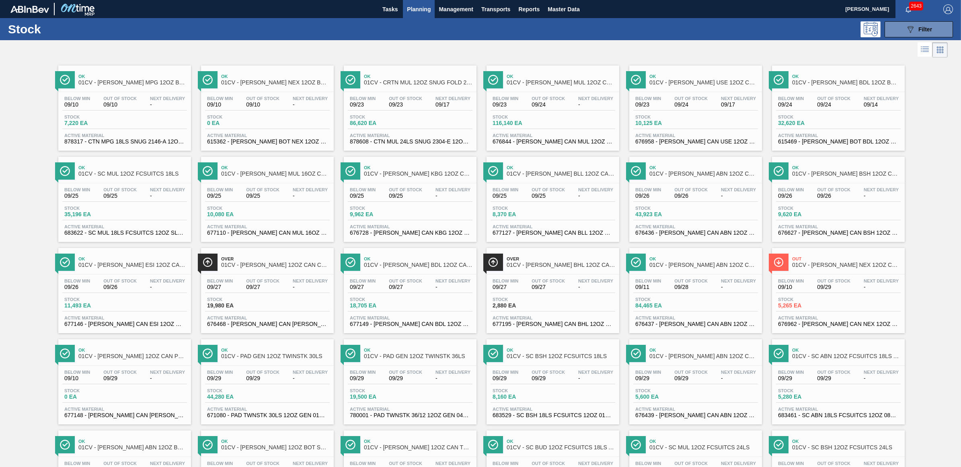
click at [396, 214] on span "9,962 EA" at bounding box center [378, 214] width 56 height 6
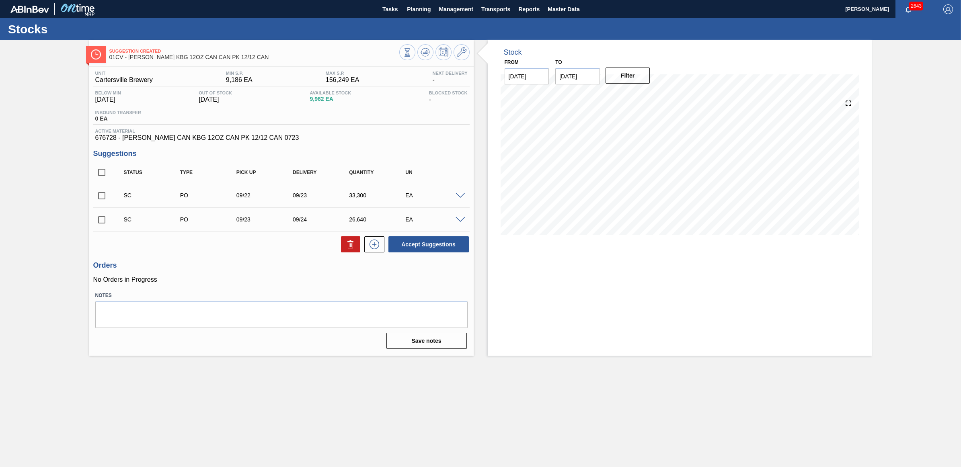
click at [101, 202] on input "checkbox" at bounding box center [101, 195] width 17 height 17
checkbox input "true"
click at [101, 218] on input "checkbox" at bounding box center [101, 219] width 17 height 17
checkbox input "true"
click at [418, 244] on button "Accept Suggestions" at bounding box center [428, 244] width 80 height 16
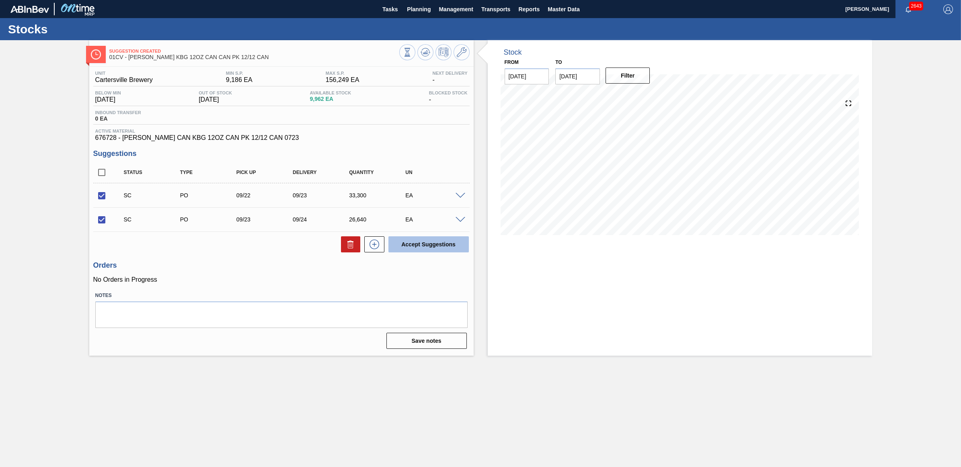
checkbox input "false"
click at [421, 6] on span "Planning" at bounding box center [419, 9] width 24 height 10
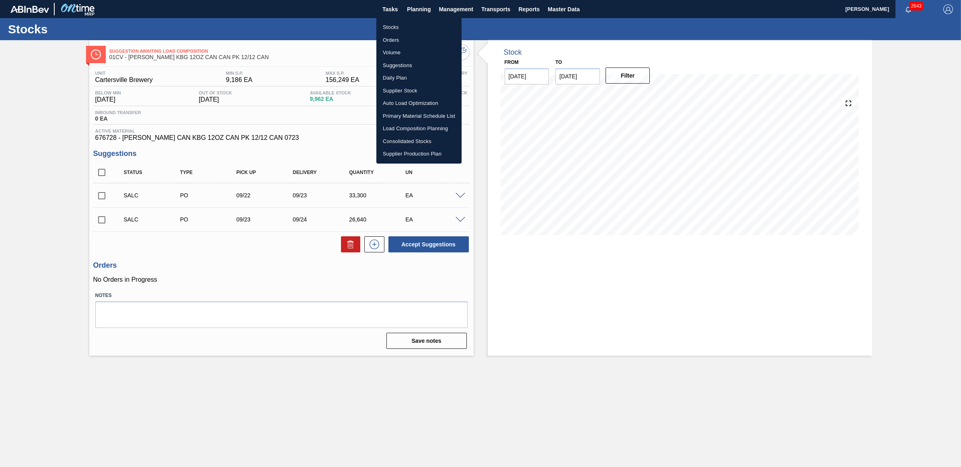
click at [407, 27] on li "Stocks" at bounding box center [418, 27] width 85 height 13
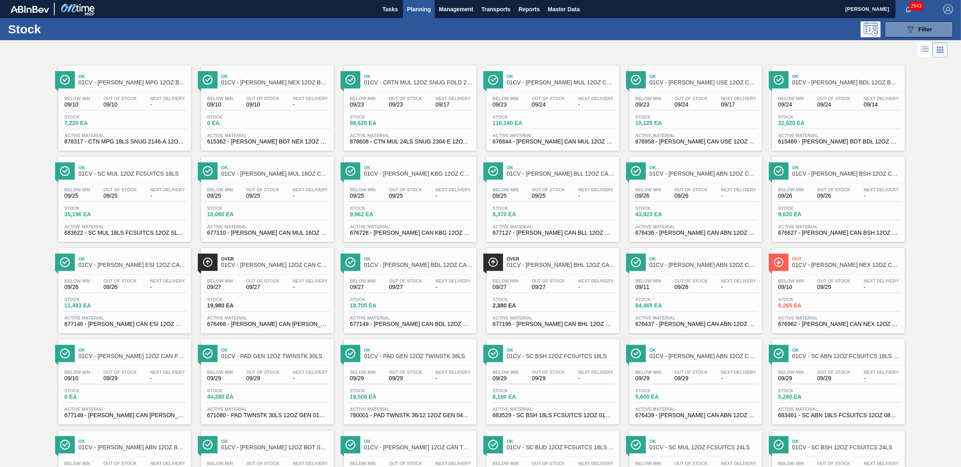
click at [101, 285] on div "Out Of Stock 09/26" at bounding box center [119, 285] width 37 height 12
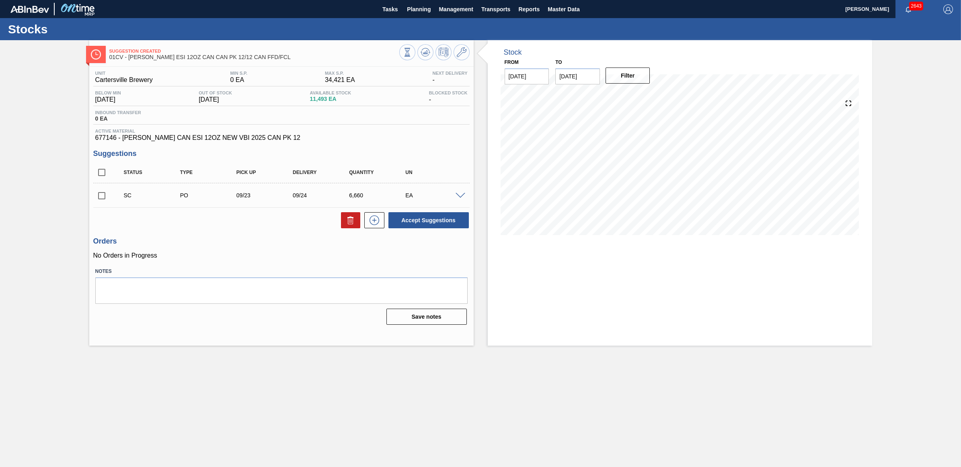
click at [461, 196] on span at bounding box center [460, 196] width 10 height 6
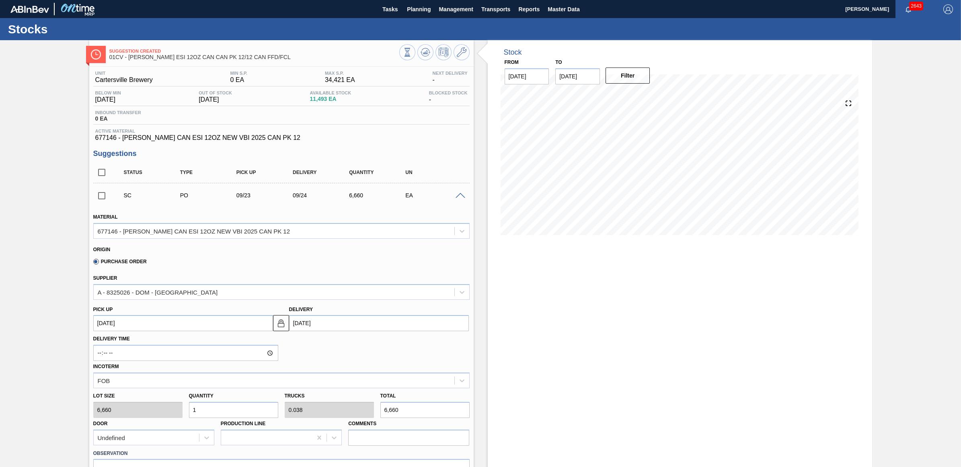
drag, startPoint x: 212, startPoint y: 407, endPoint x: 186, endPoint y: 404, distance: 25.9
click at [186, 405] on div "Quantity 1" at bounding box center [234, 404] width 96 height 28
type input "2"
type input "0.077"
type input "13,320"
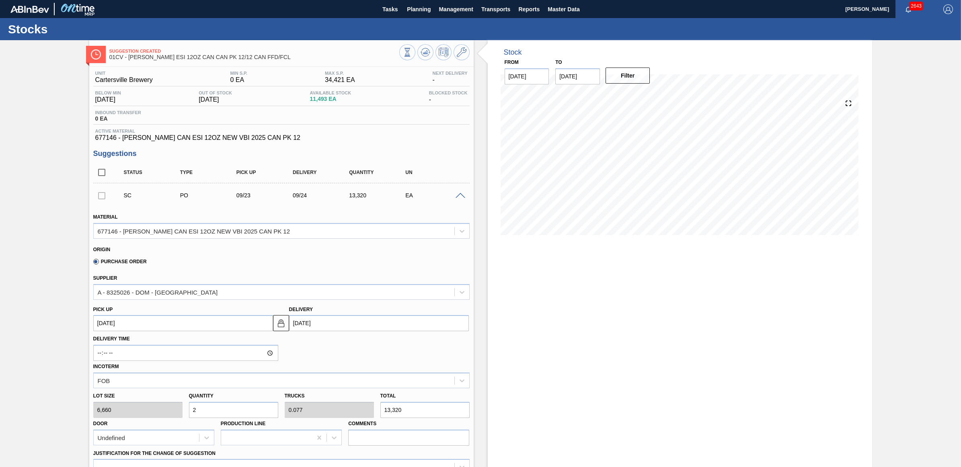
scroll to position [101, 0]
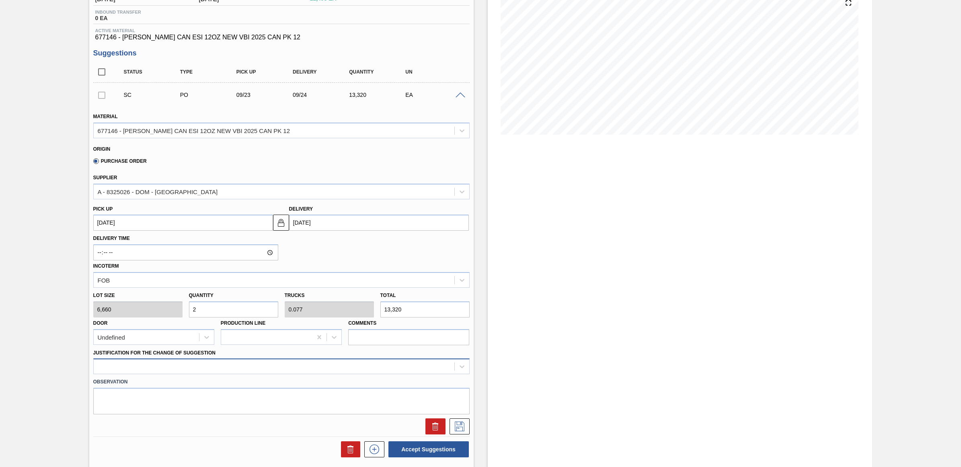
type input "2"
click at [215, 370] on div at bounding box center [281, 367] width 376 height 16
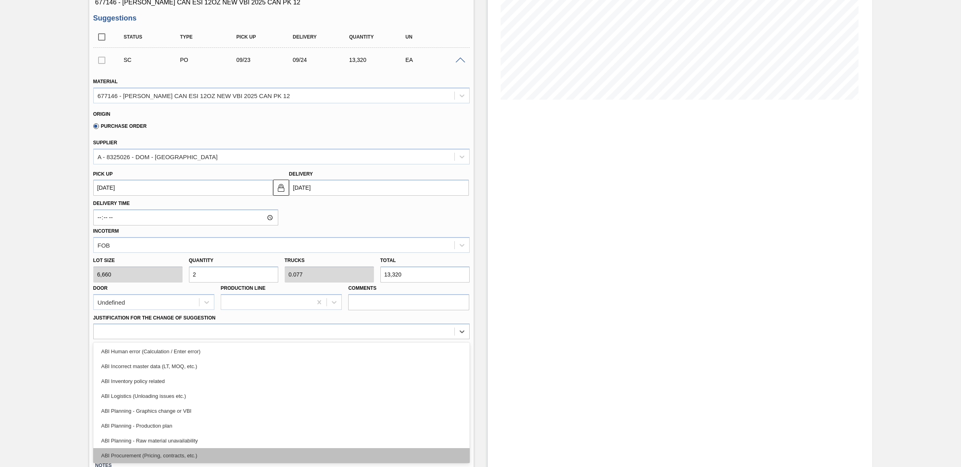
scroll to position [50, 0]
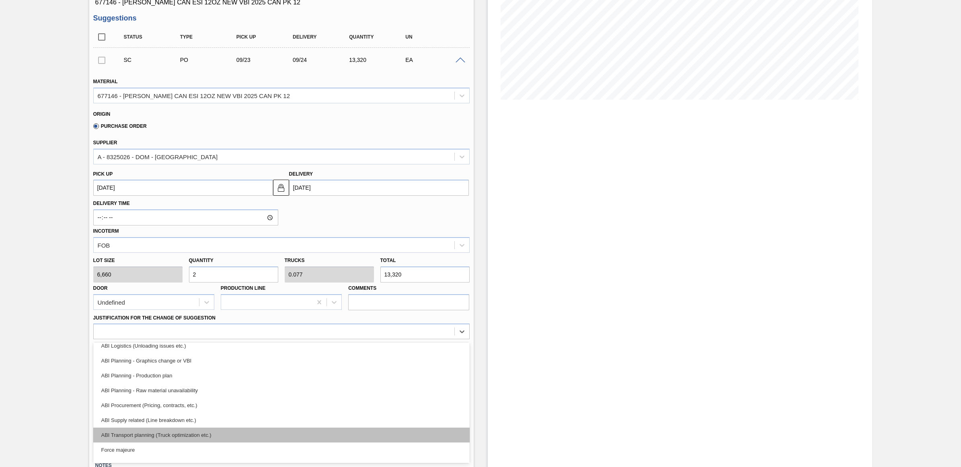
click at [207, 437] on div "ABI Transport planning (Truck optimization etc.)" at bounding box center [281, 435] width 376 height 15
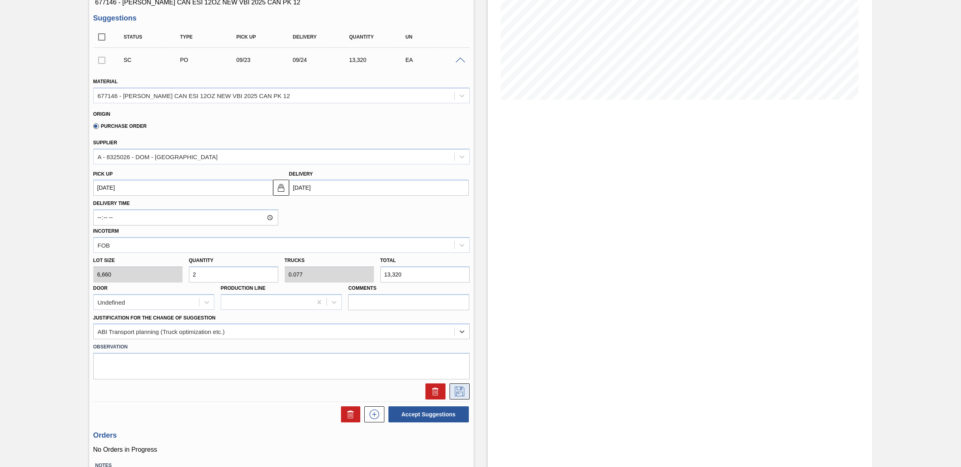
click at [457, 390] on icon at bounding box center [459, 392] width 13 height 10
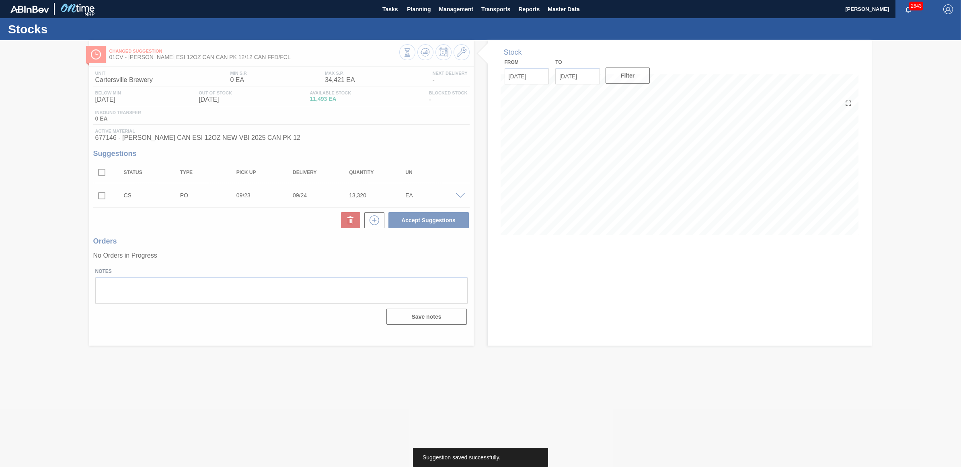
scroll to position [0, 0]
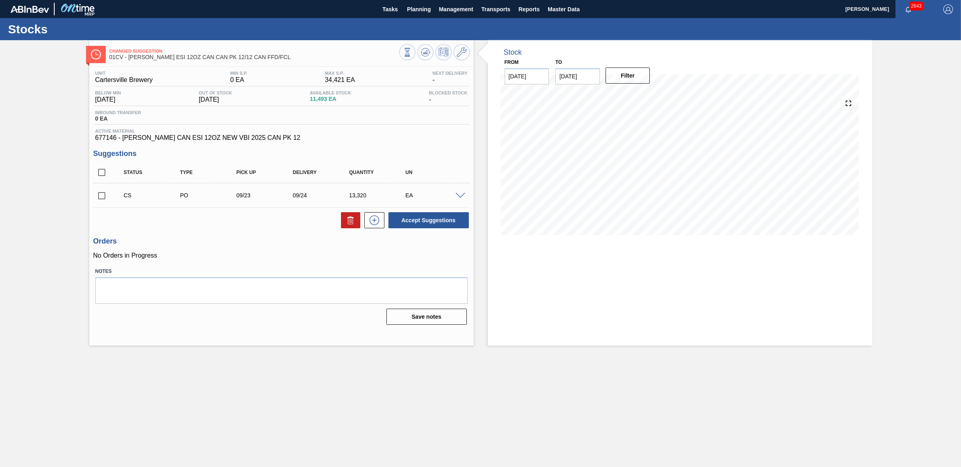
click at [96, 200] on input "checkbox" at bounding box center [101, 195] width 17 height 17
click at [442, 224] on button "Accept Suggestions" at bounding box center [428, 220] width 80 height 16
checkbox input "false"
click at [409, 16] on button "Planning" at bounding box center [419, 9] width 32 height 18
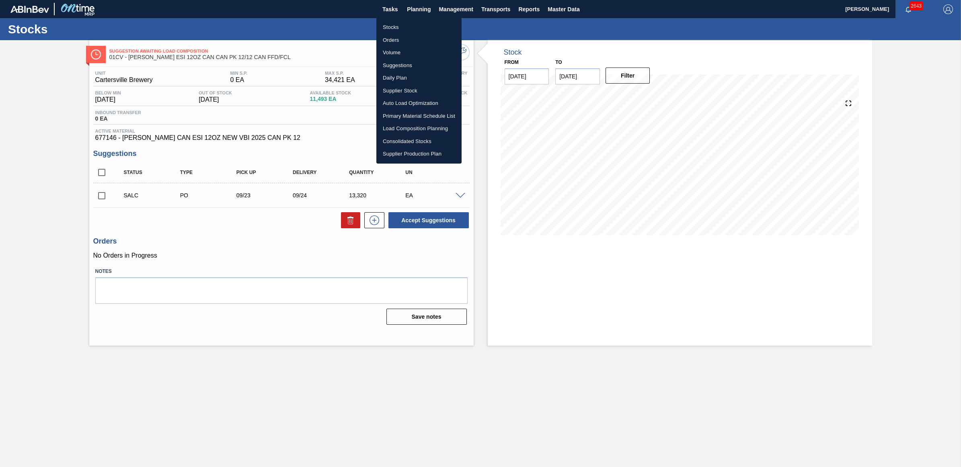
click at [399, 25] on li "Stocks" at bounding box center [418, 27] width 85 height 13
